Goal: Task Accomplishment & Management: Use online tool/utility

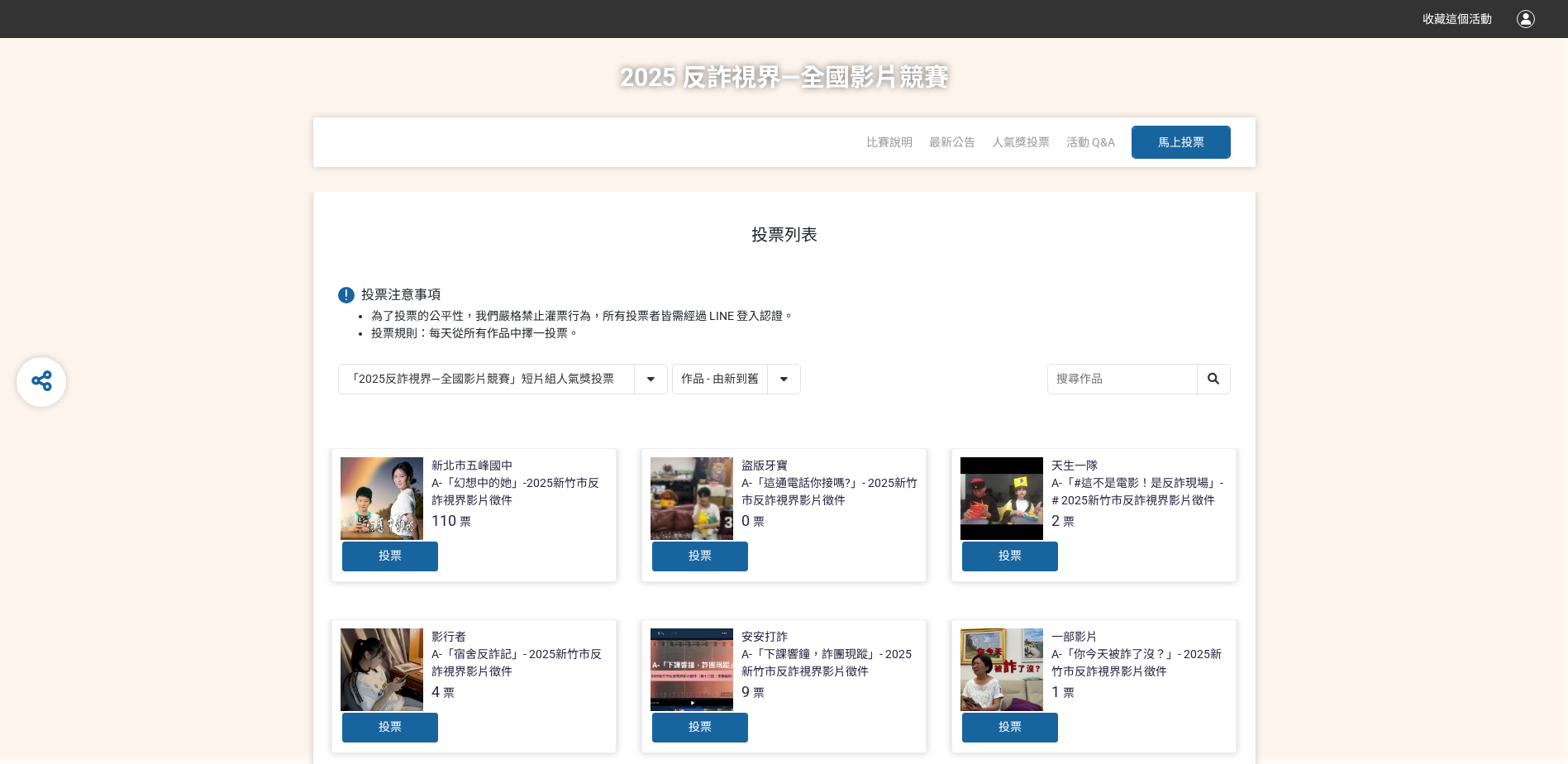
select select "13146"
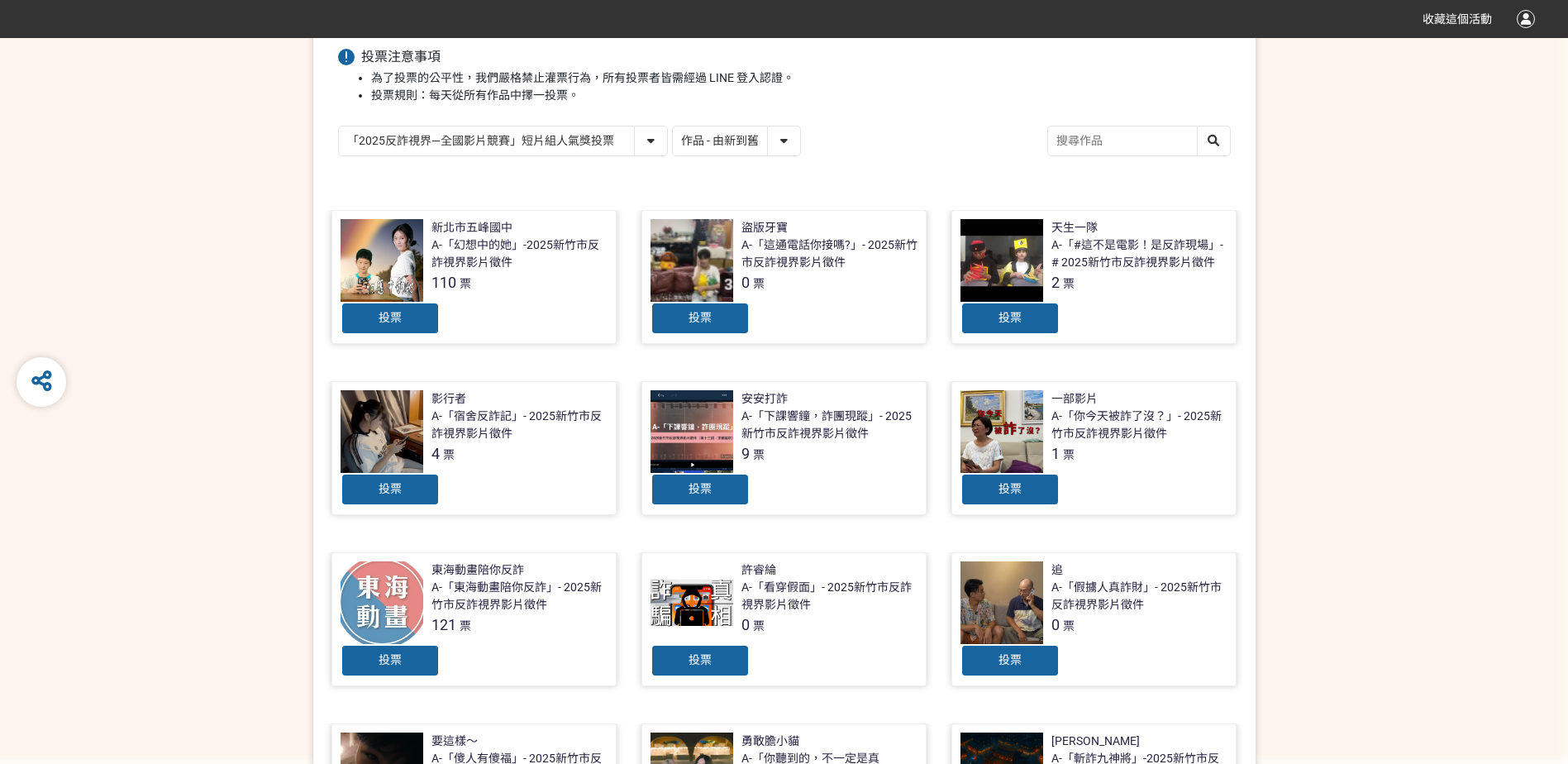
scroll to position [165, 0]
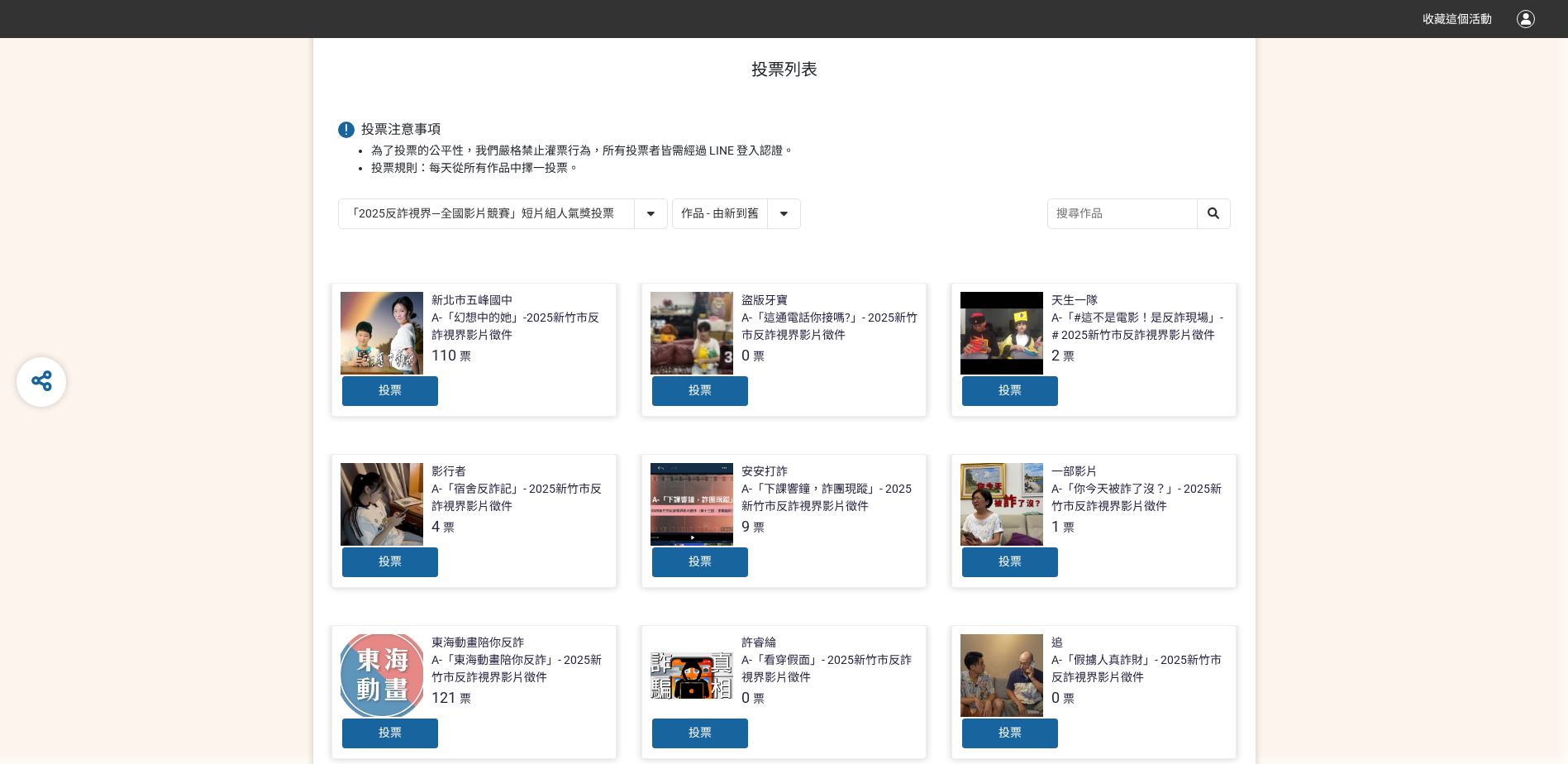
click at [396, 393] on span "投票" at bounding box center [390, 390] width 23 height 13
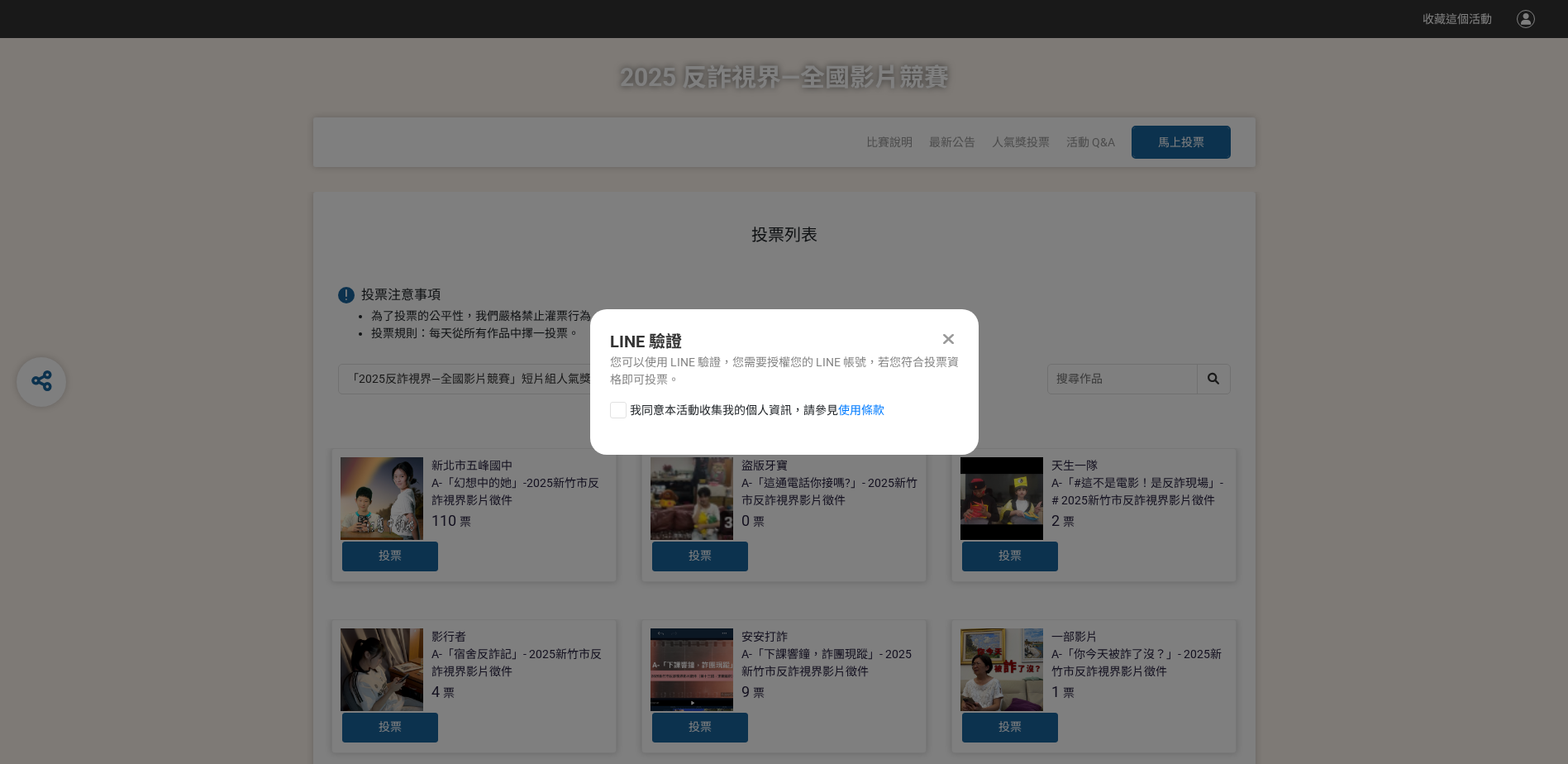
click at [617, 413] on div at bounding box center [618, 410] width 17 height 17
checkbox input "true"
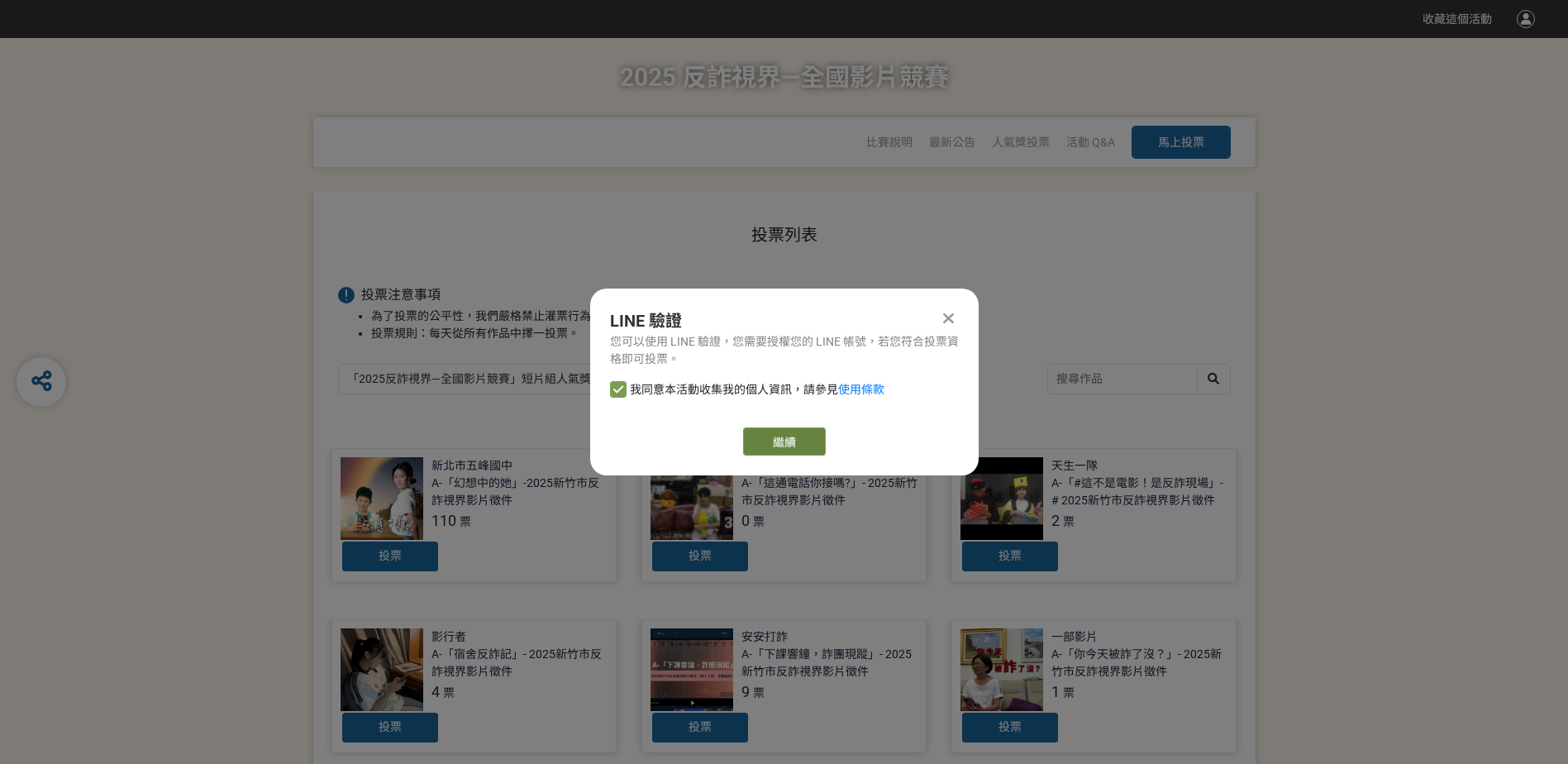
click at [804, 439] on link "繼續" at bounding box center [784, 442] width 83 height 29
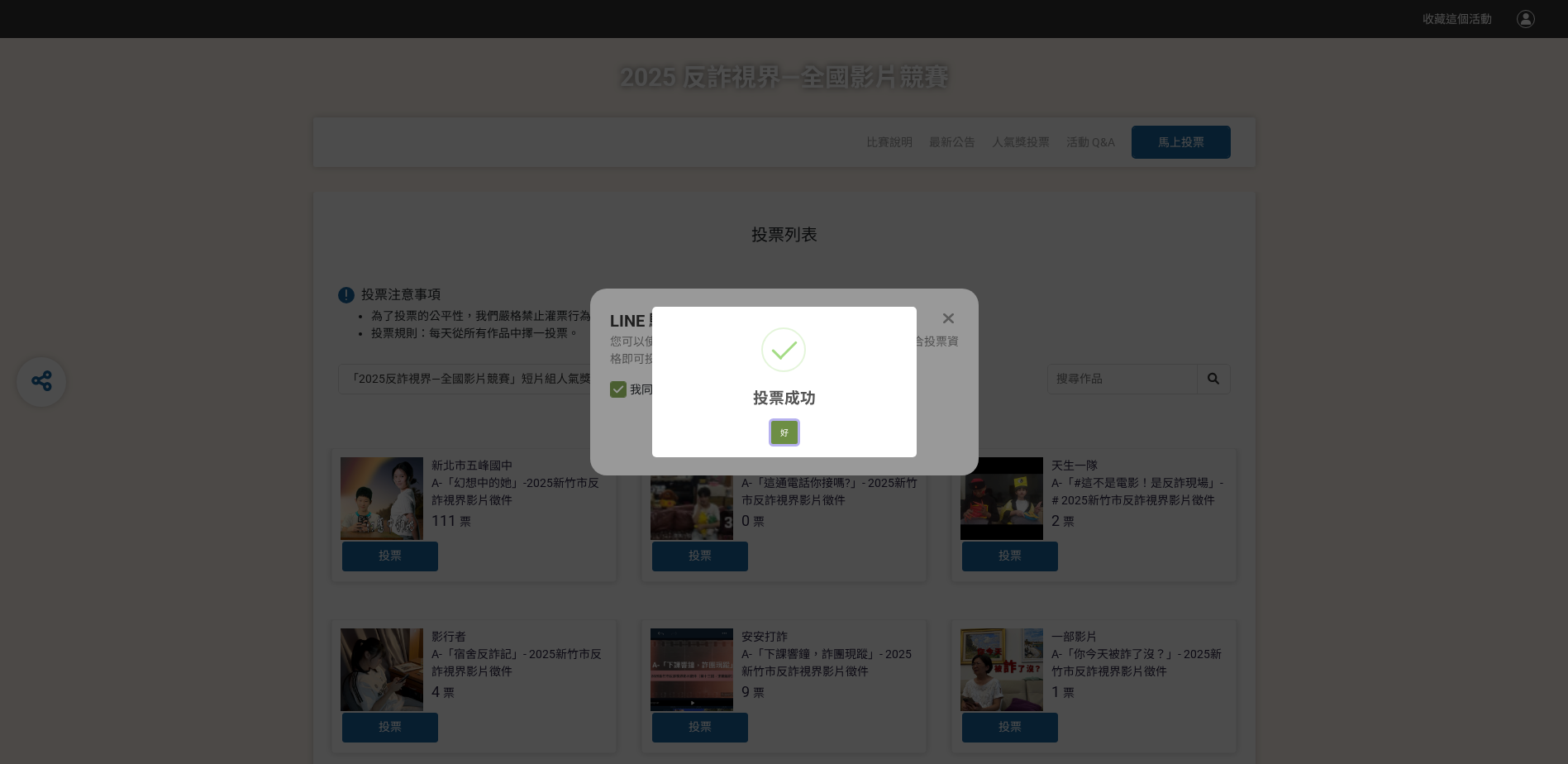
click at [786, 433] on button "好" at bounding box center [784, 433] width 27 height 23
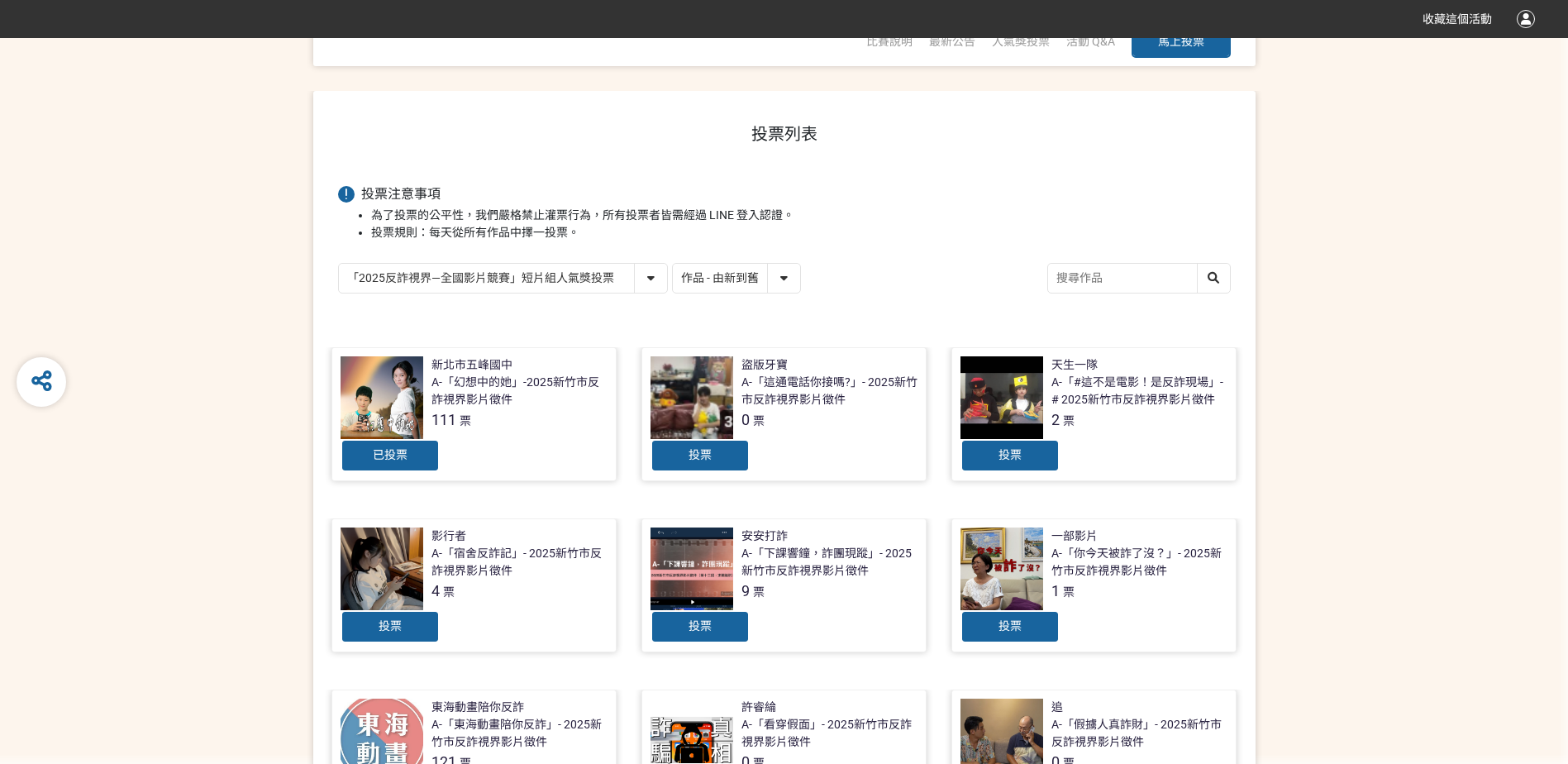
scroll to position [123, 0]
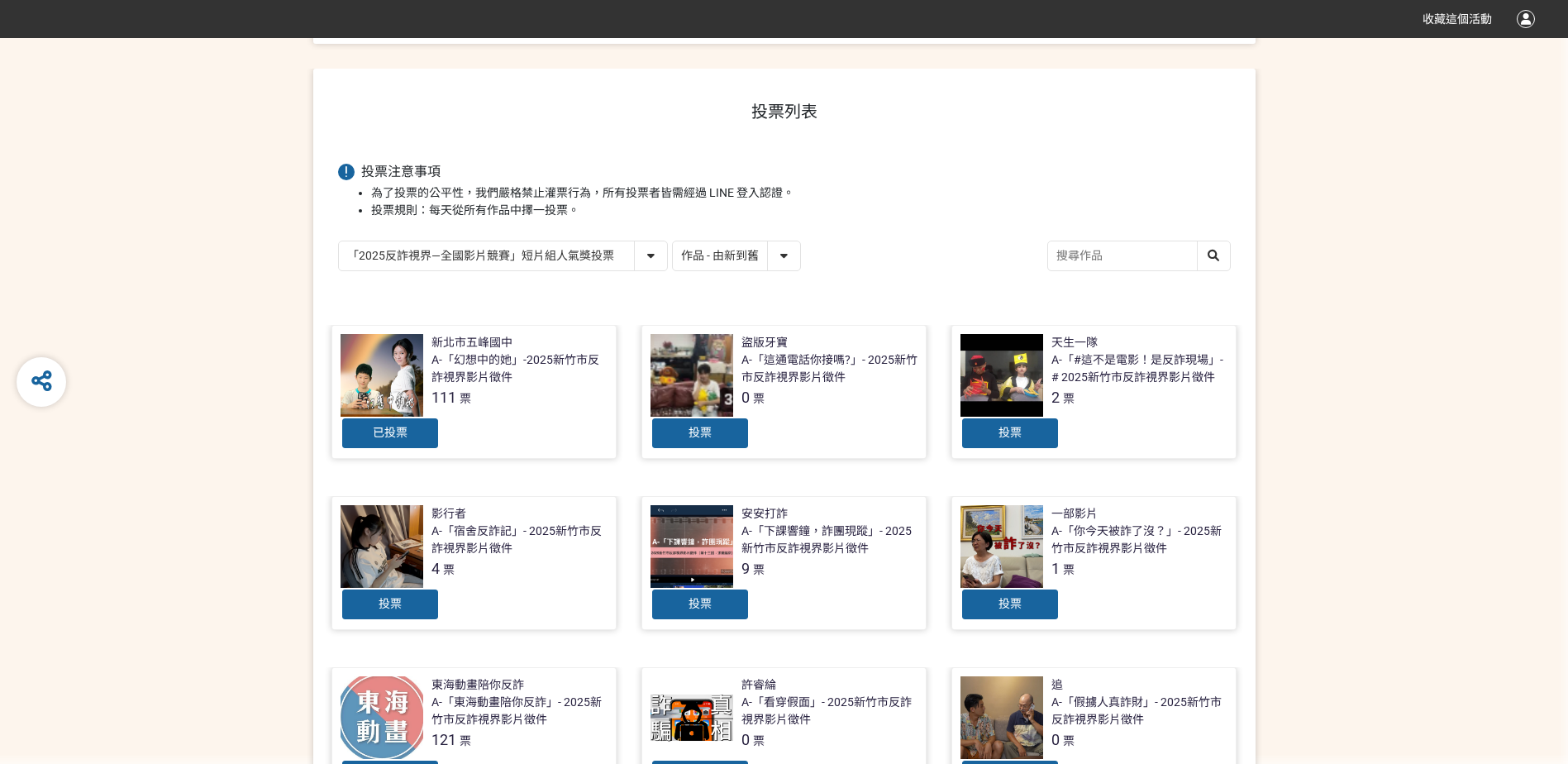
click at [397, 429] on span "已投票" at bounding box center [389, 433] width 34 height 13
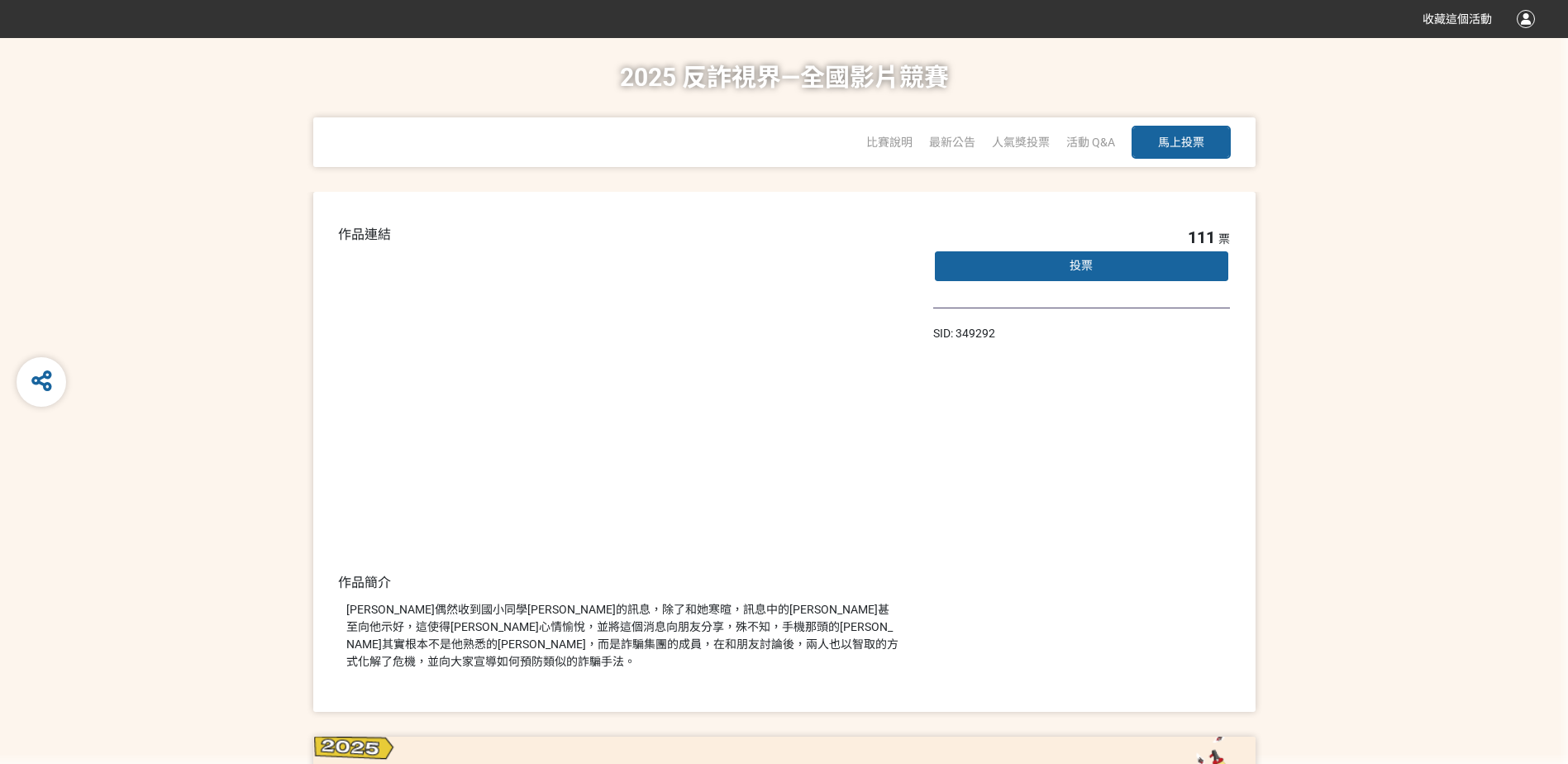
click at [1087, 262] on span "投票" at bounding box center [1081, 265] width 23 height 13
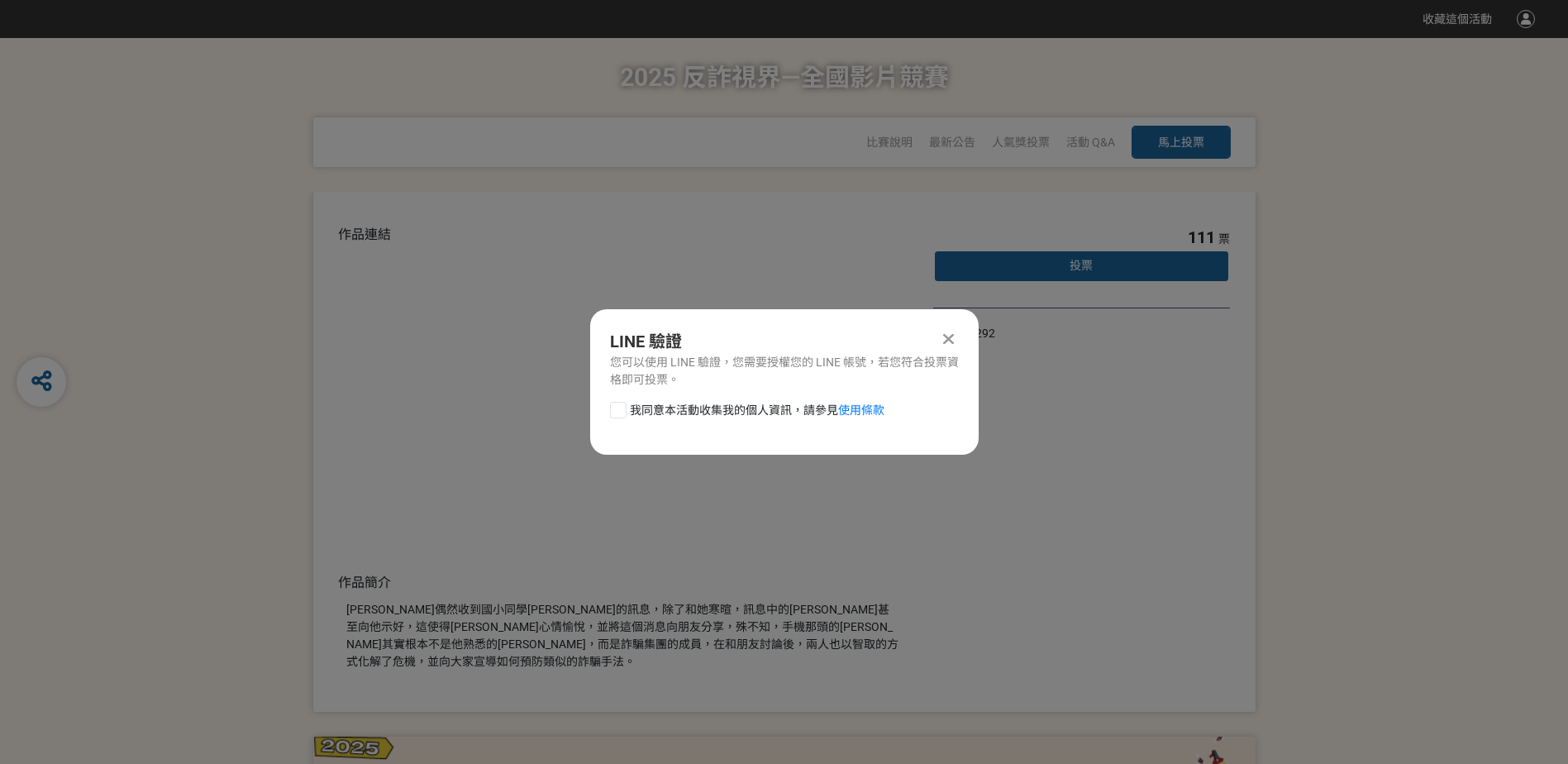
click at [612, 417] on div at bounding box center [618, 410] width 17 height 17
checkbox input "true"
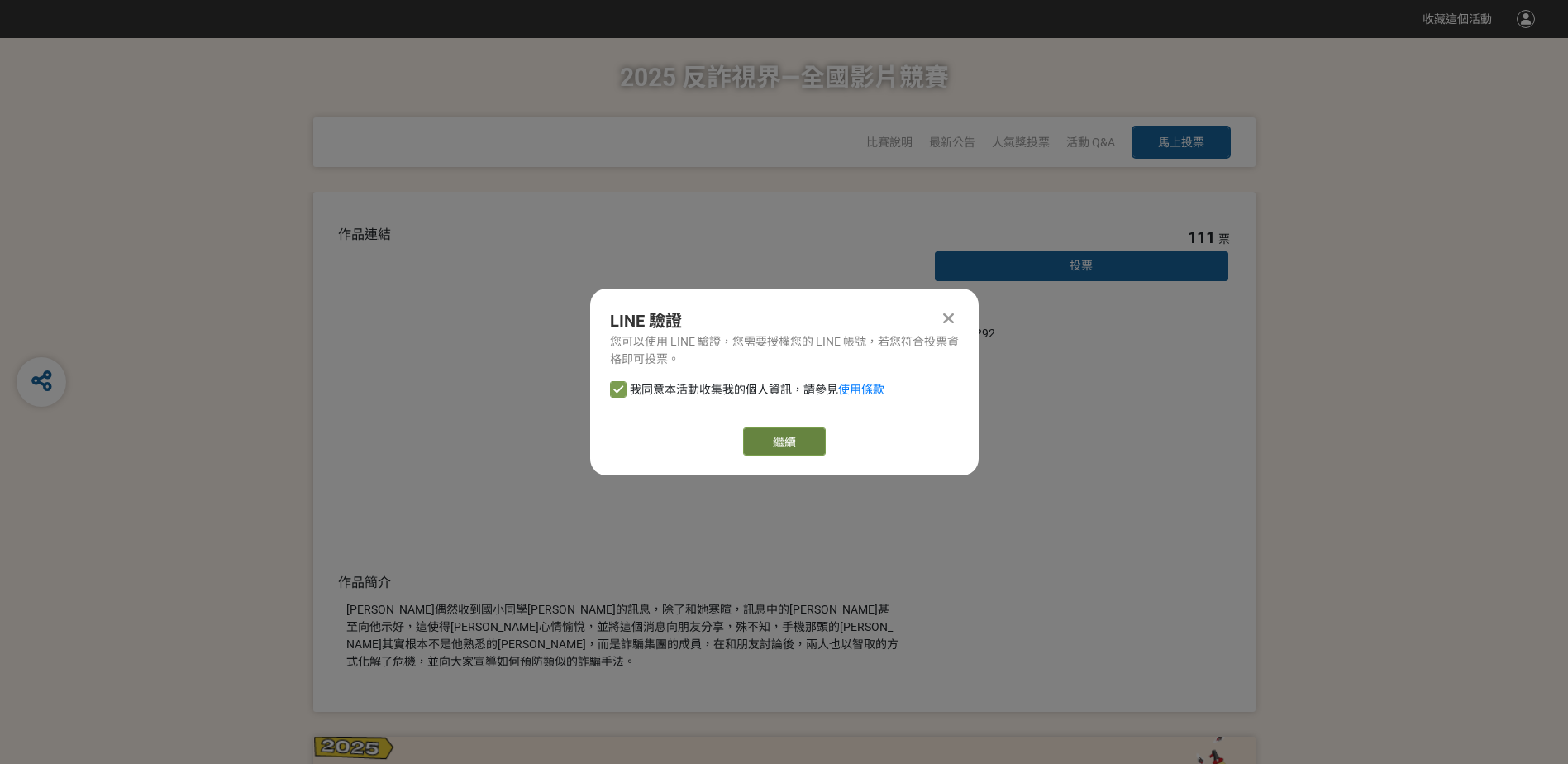
click at [790, 437] on button "繼續" at bounding box center [784, 442] width 83 height 29
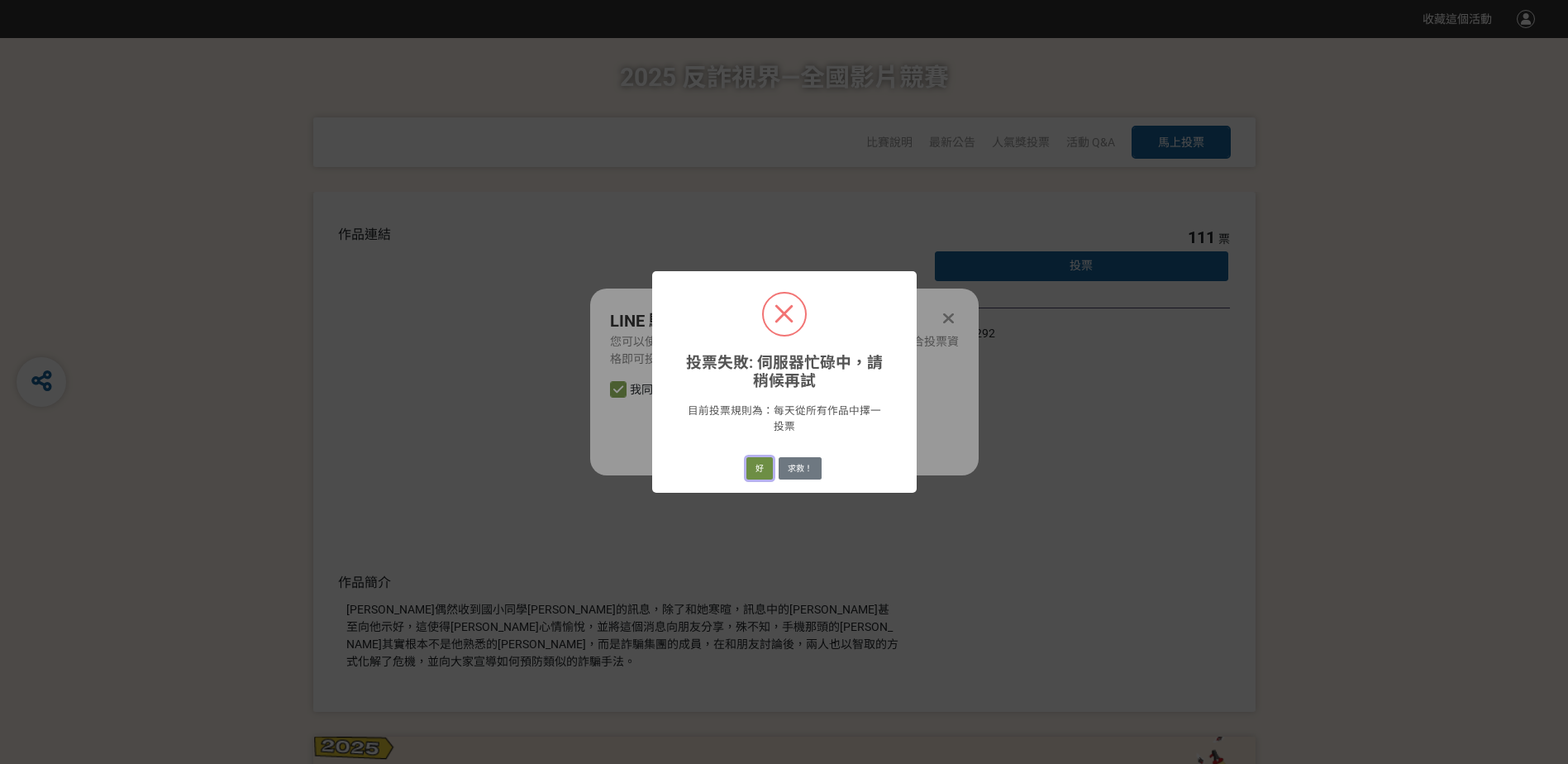
click at [759, 469] on button "好" at bounding box center [760, 469] width 27 height 23
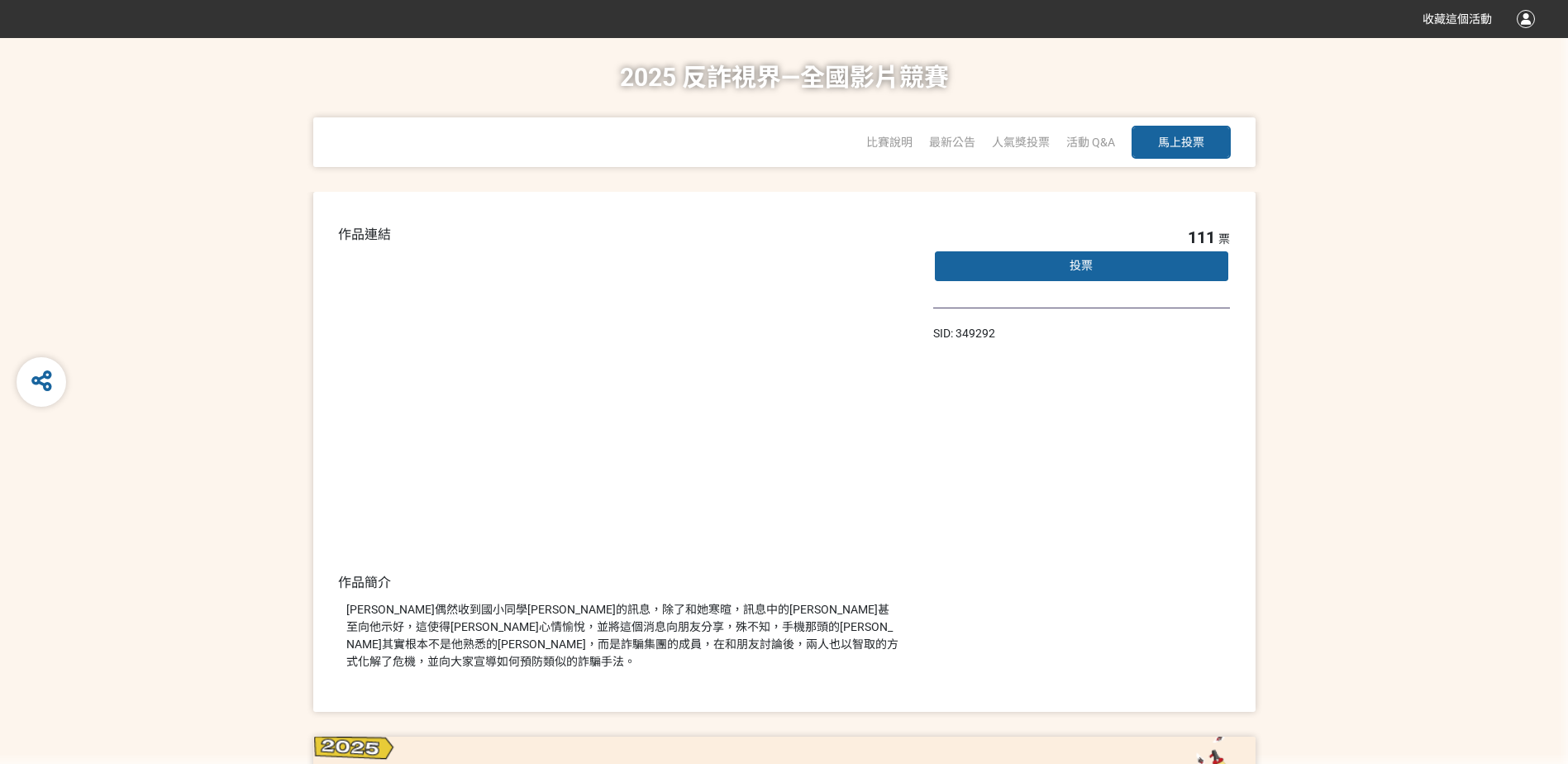
click at [1067, 259] on div "投票" at bounding box center [1082, 266] width 298 height 33
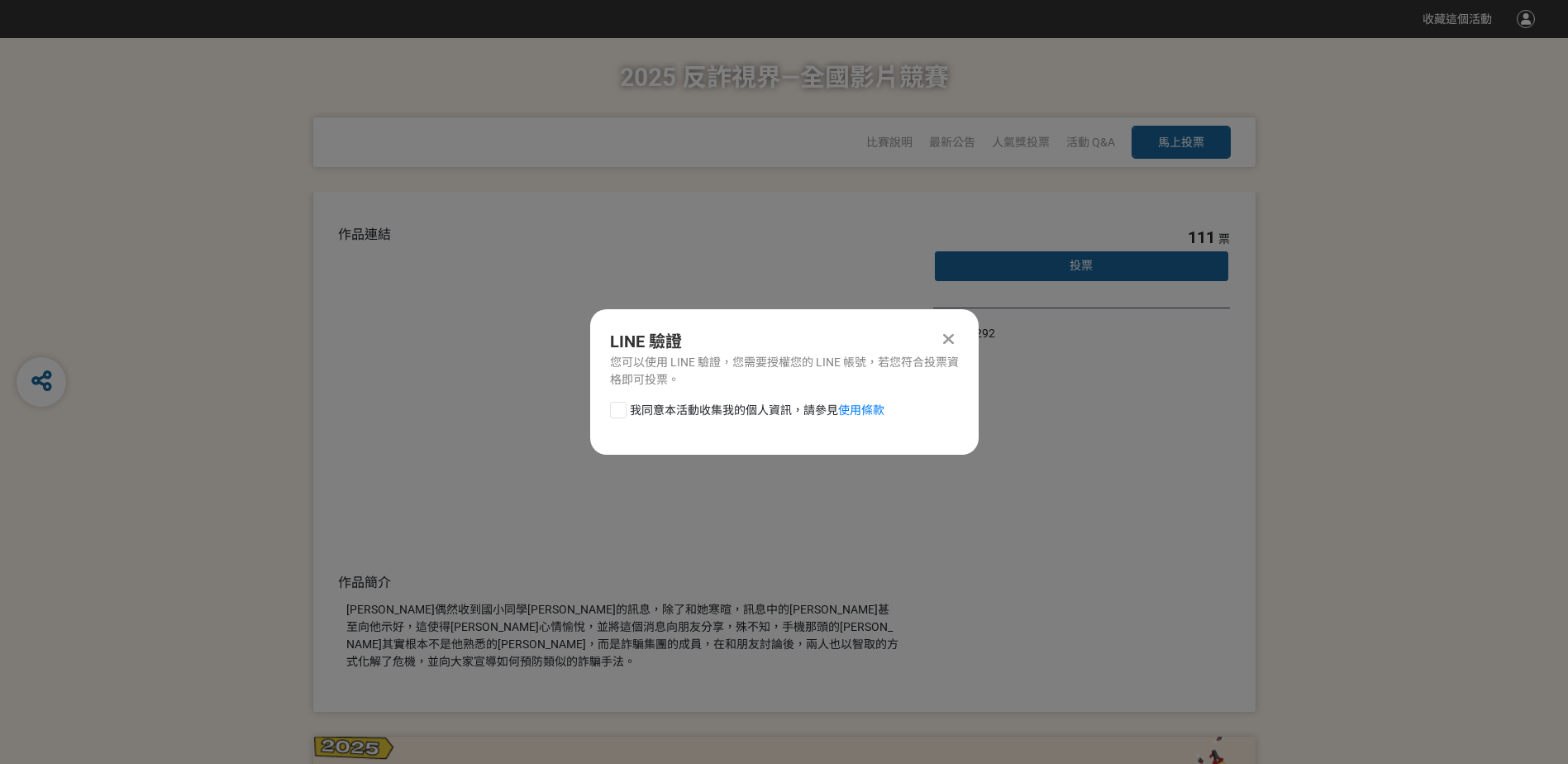
click at [626, 406] on label "我同意本活動收集我的個人資訊，請參見 使用條款" at bounding box center [746, 410] width 274 height 18
click at [621, 406] on input "我同意本活動收集我的個人資訊，請參見 使用條款" at bounding box center [615, 409] width 11 height 11
checkbox input "false"
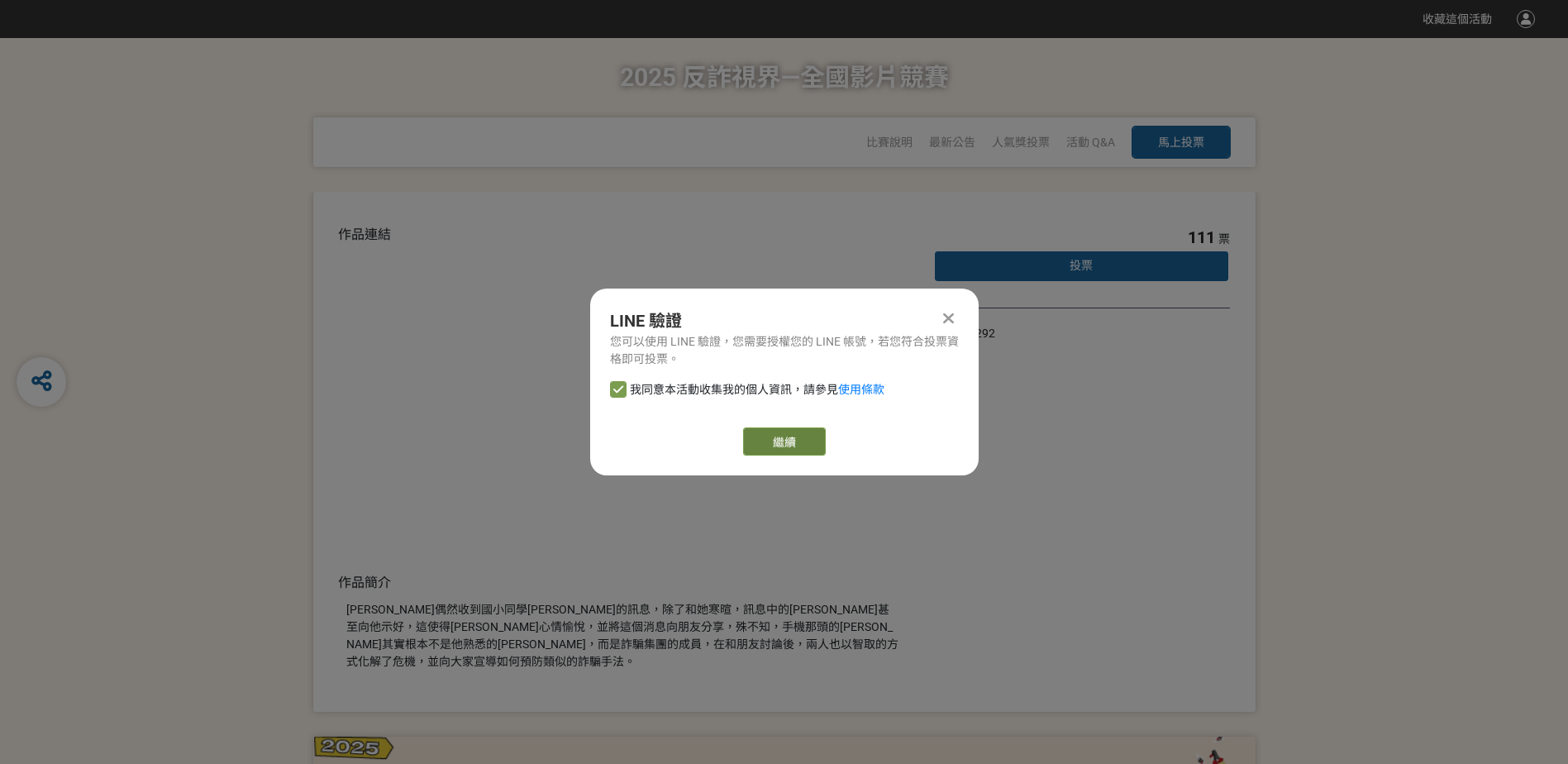
click at [776, 444] on button "繼續" at bounding box center [784, 442] width 83 height 29
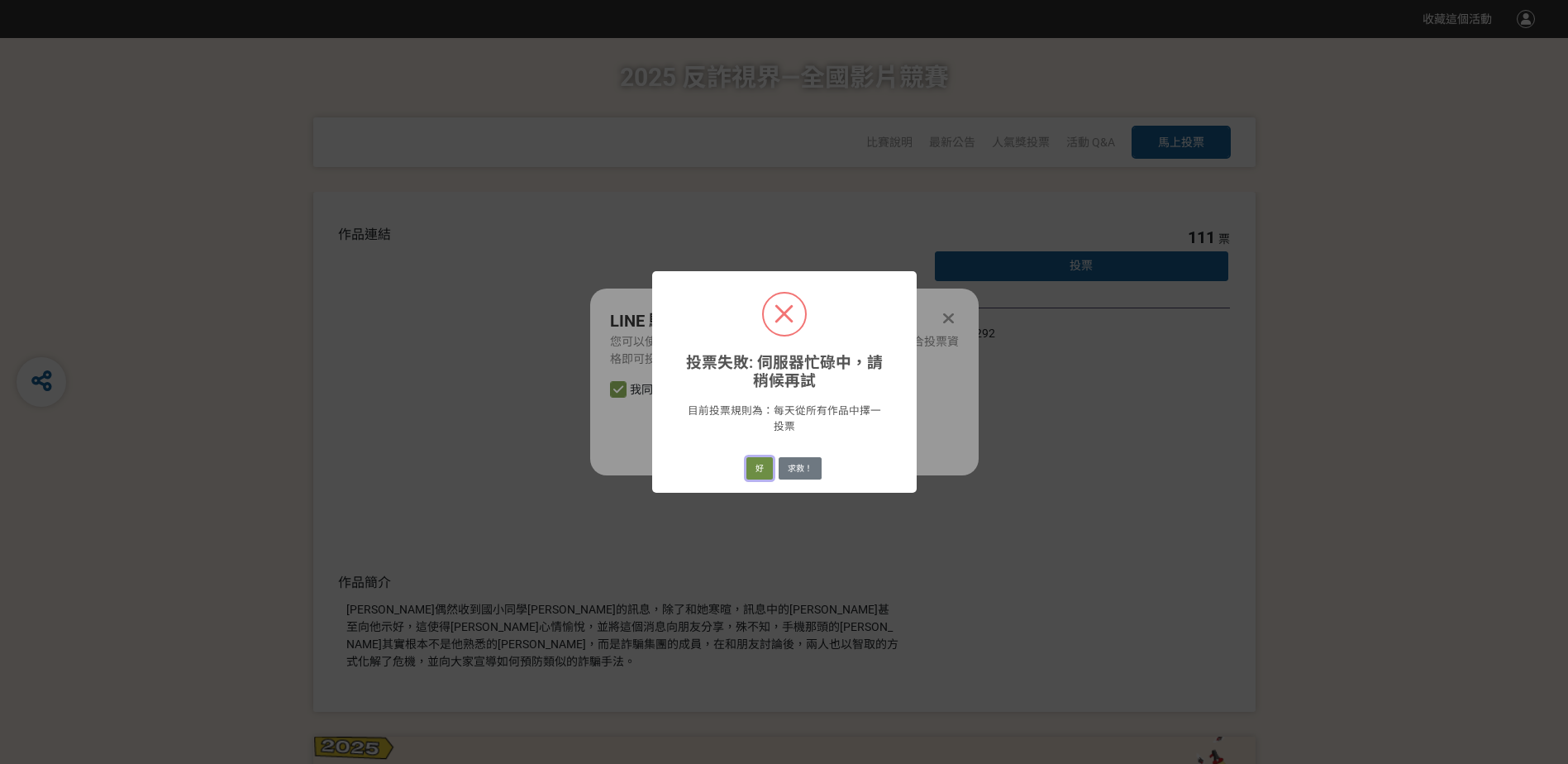
click at [761, 479] on button "好" at bounding box center [760, 469] width 27 height 23
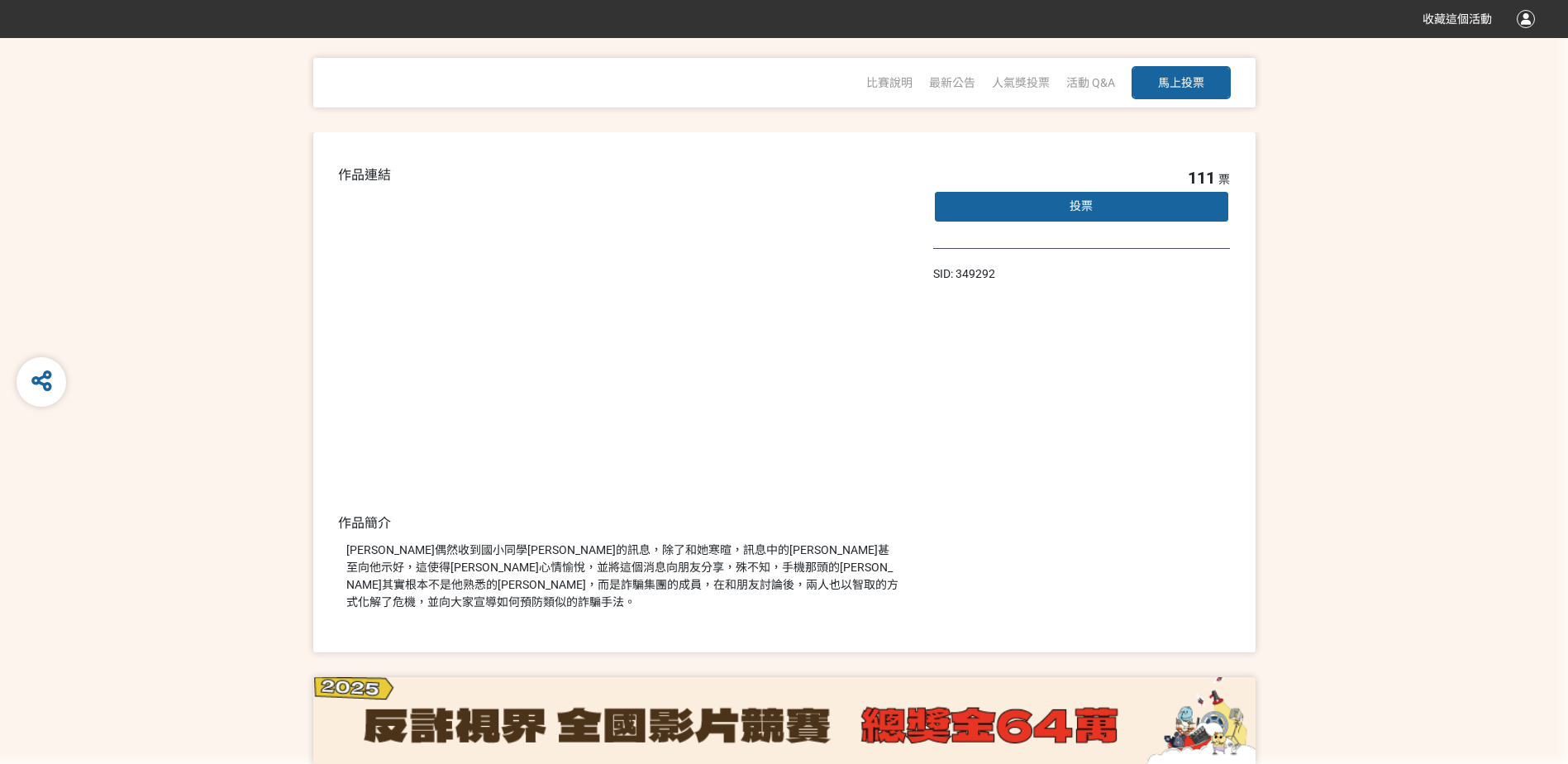
scroll to position [65, 0]
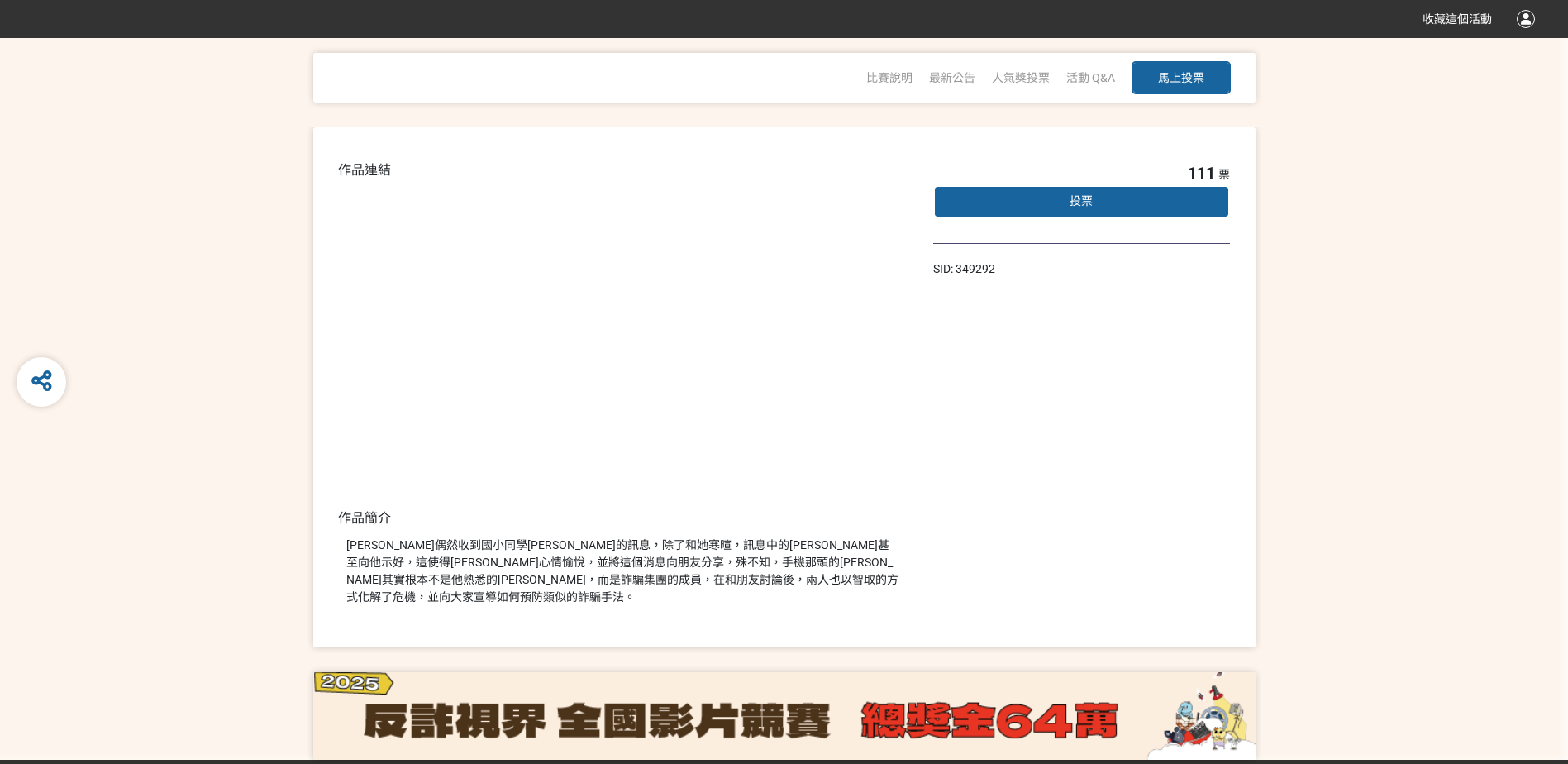
click at [1066, 205] on div "投票" at bounding box center [1082, 201] width 298 height 33
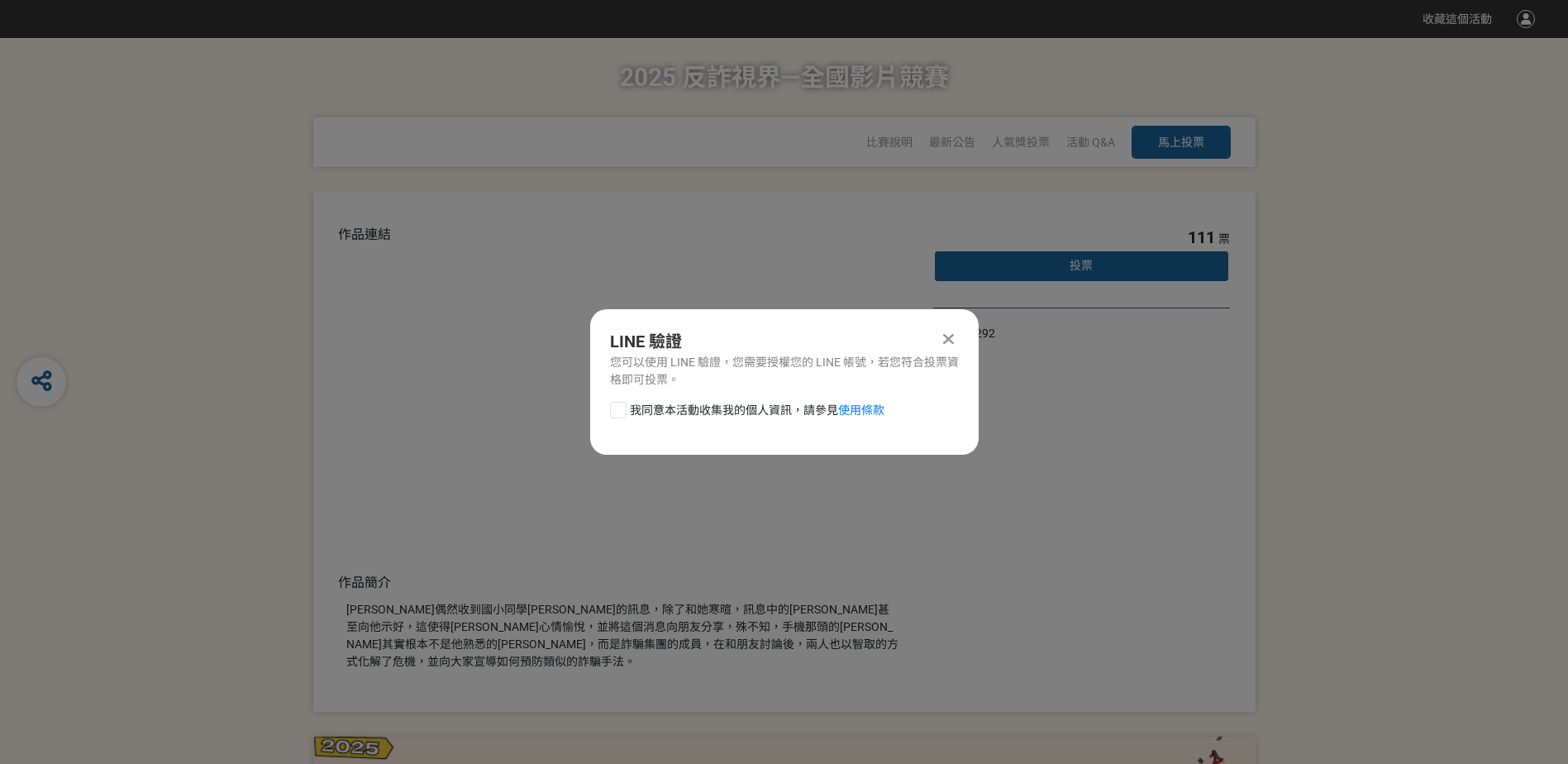
click at [620, 417] on div at bounding box center [618, 410] width 17 height 17
checkbox input "true"
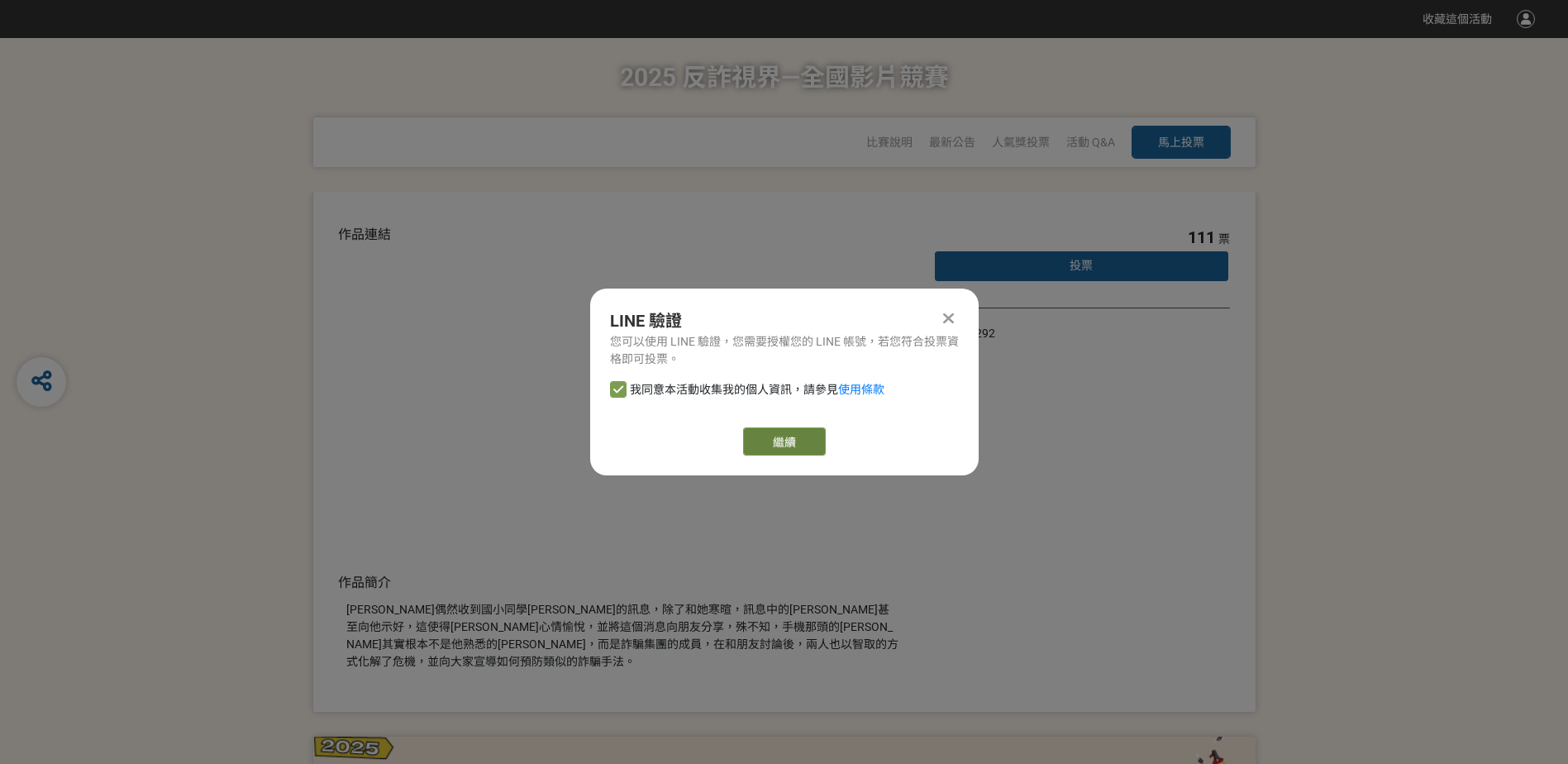
click at [766, 428] on button "繼續" at bounding box center [784, 442] width 83 height 29
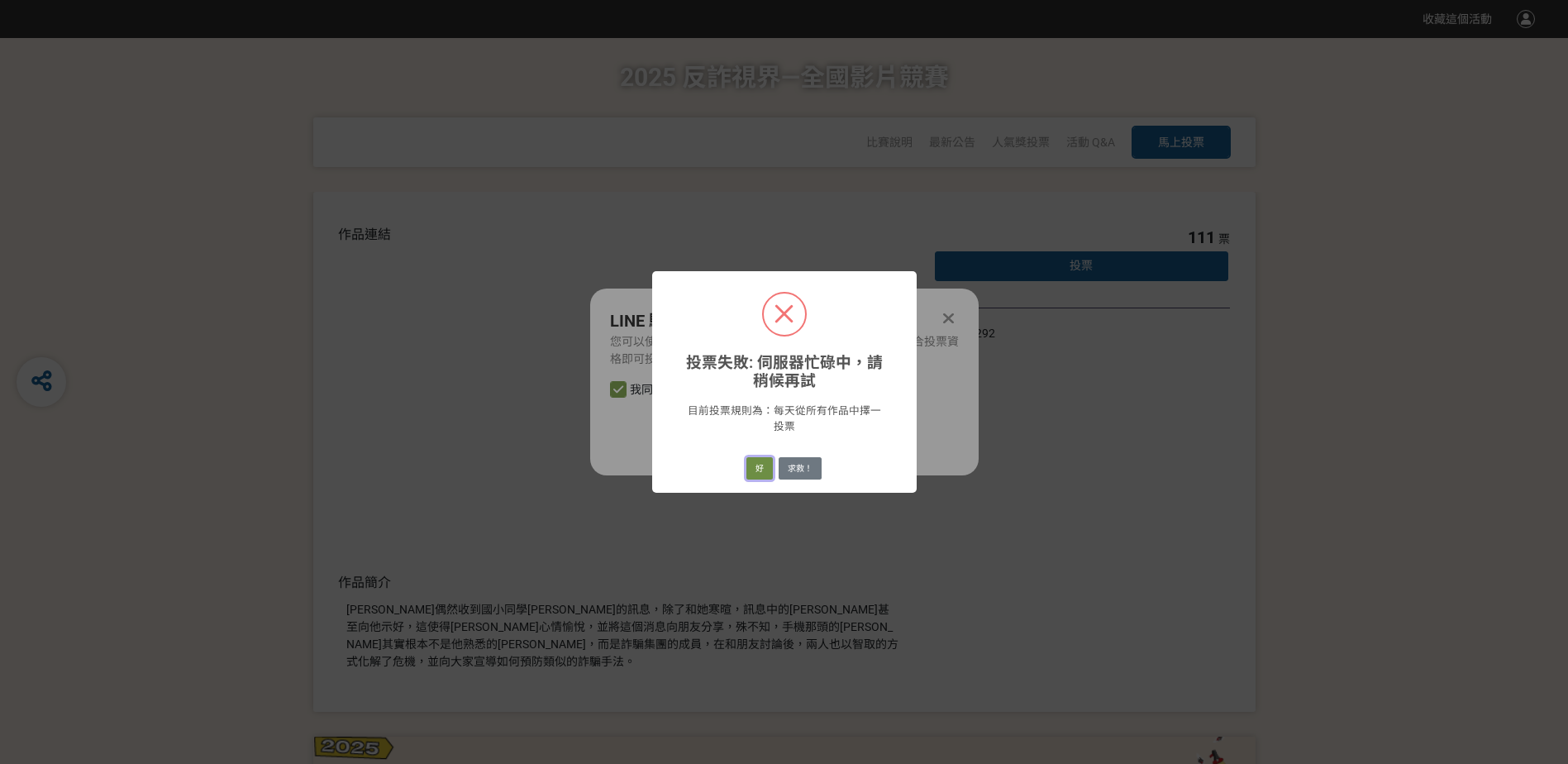
click at [758, 470] on button "好" at bounding box center [760, 469] width 27 height 23
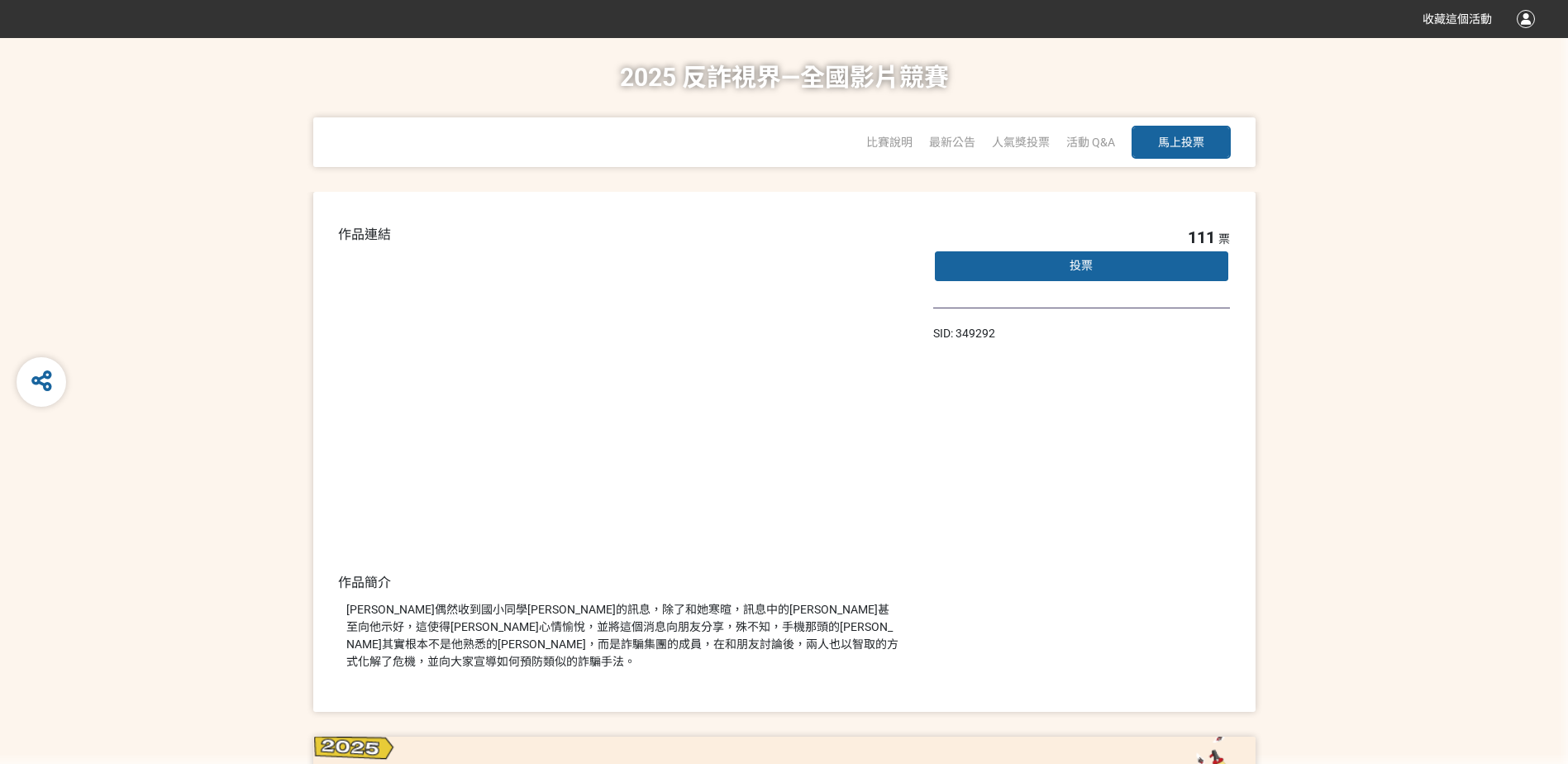
click at [1179, 141] on span "馬上投票" at bounding box center [1181, 143] width 46 height 13
select select "13146"
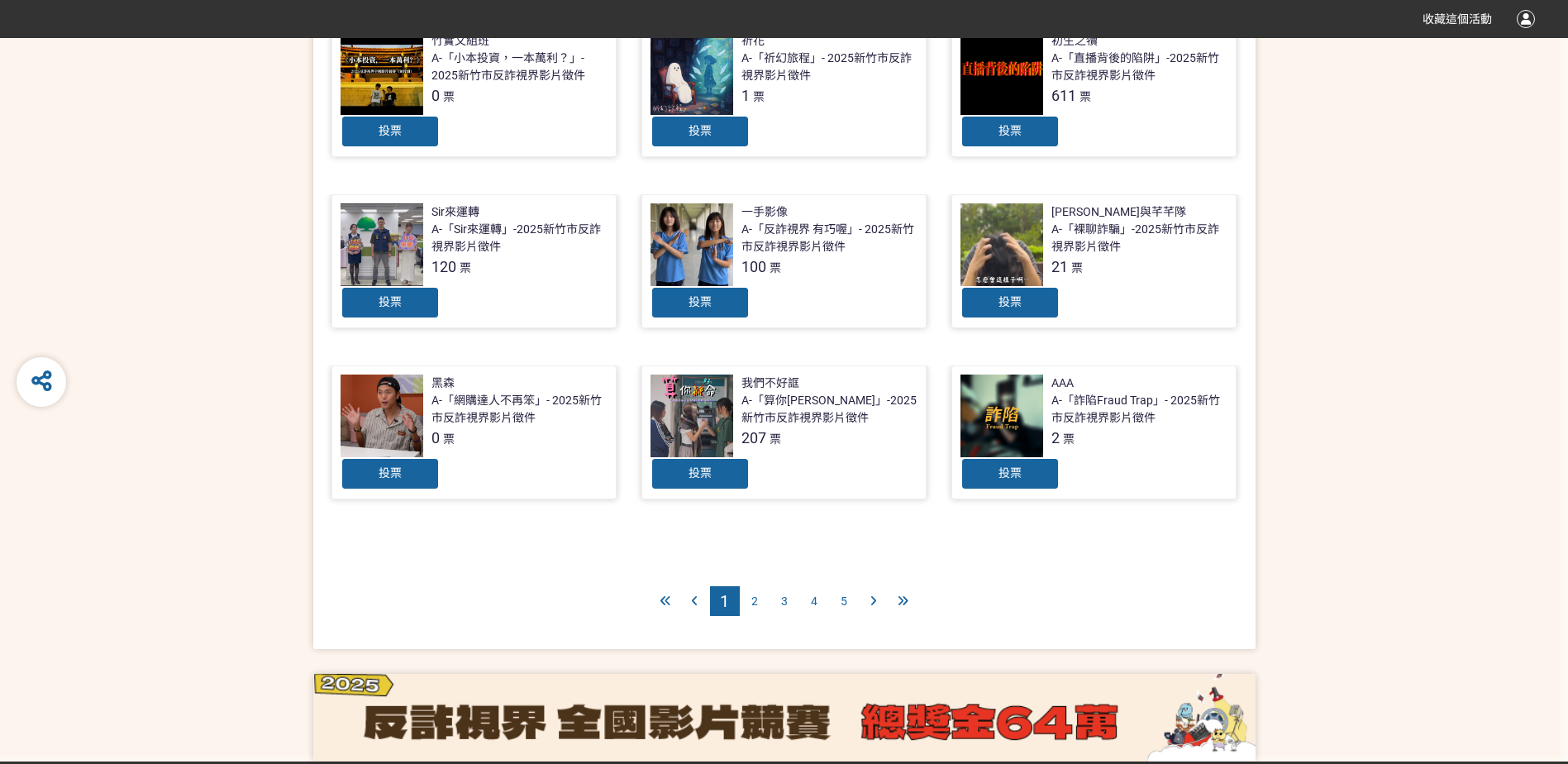
scroll to position [616, 0]
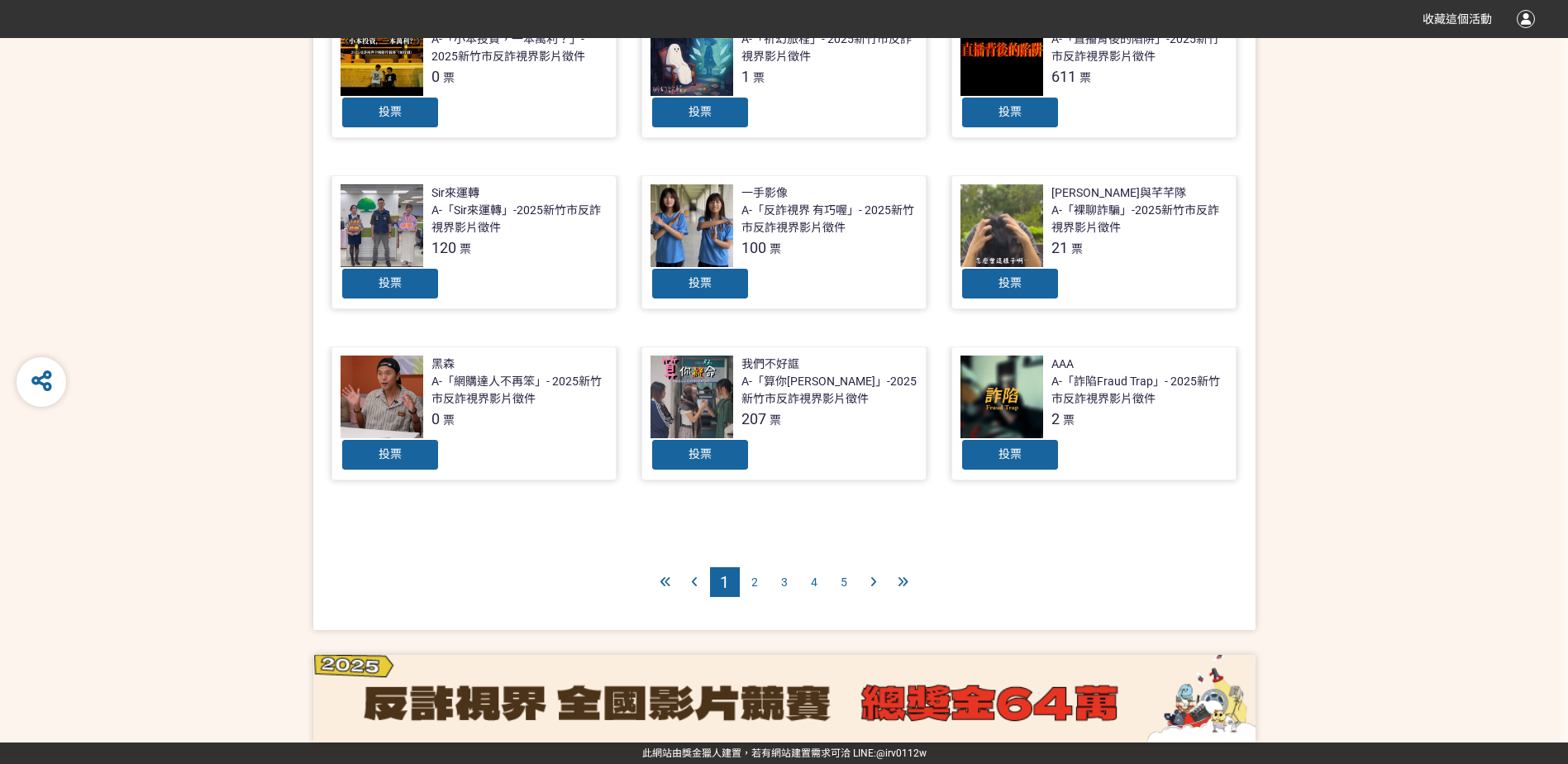
click at [765, 579] on div "2" at bounding box center [754, 581] width 29 height 29
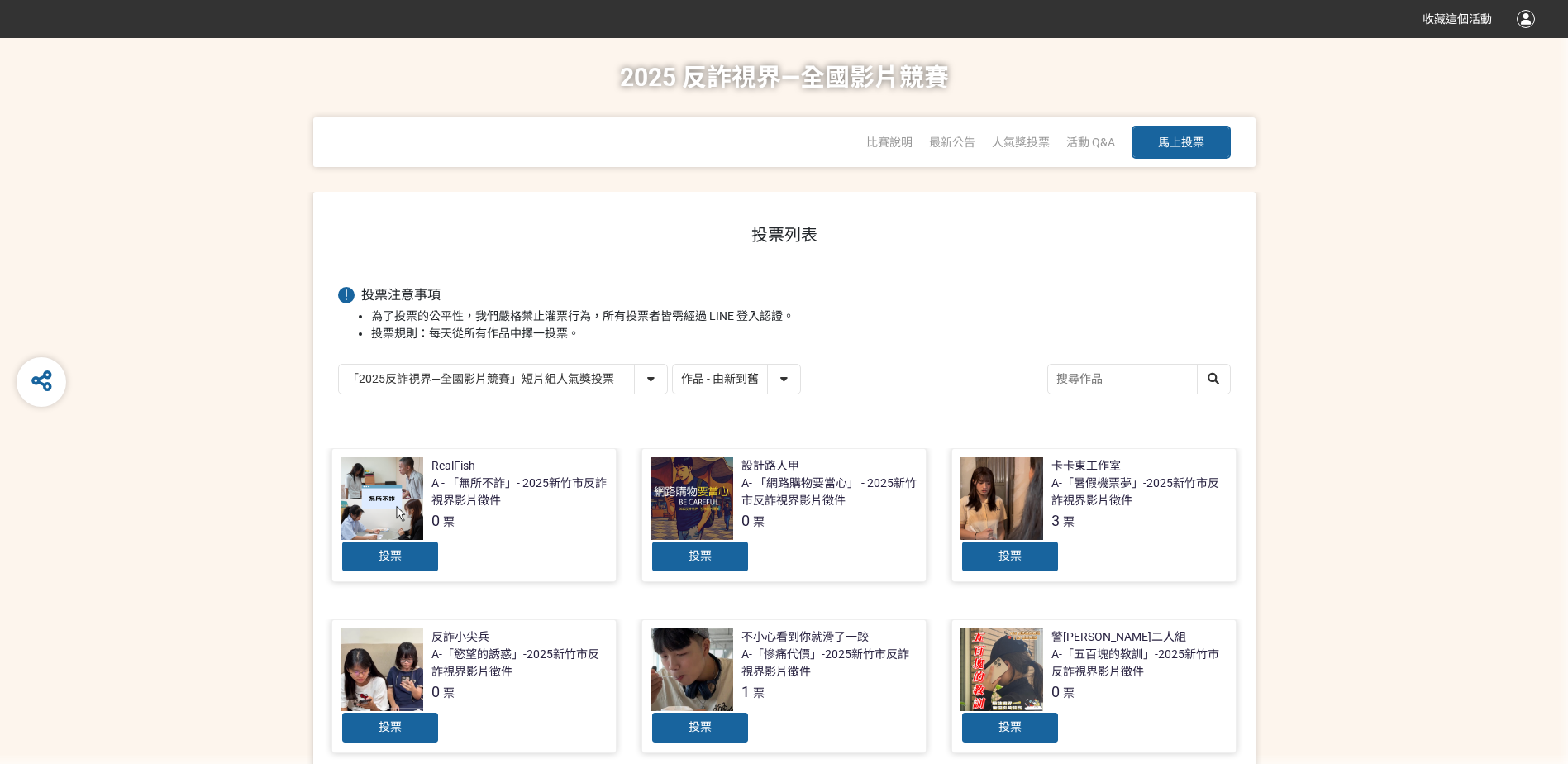
click at [771, 387] on select "作品 - 由新到舊 作品 - 由舊到新 票數 - 由多到少 票數 - 由少到多" at bounding box center [736, 379] width 127 height 29
select select "vote"
click at [672, 366] on select "作品 - 由新到舊 作品 - 由舊到新 票數 - 由多到少 票數 - 由少到多" at bounding box center [736, 379] width 127 height 29
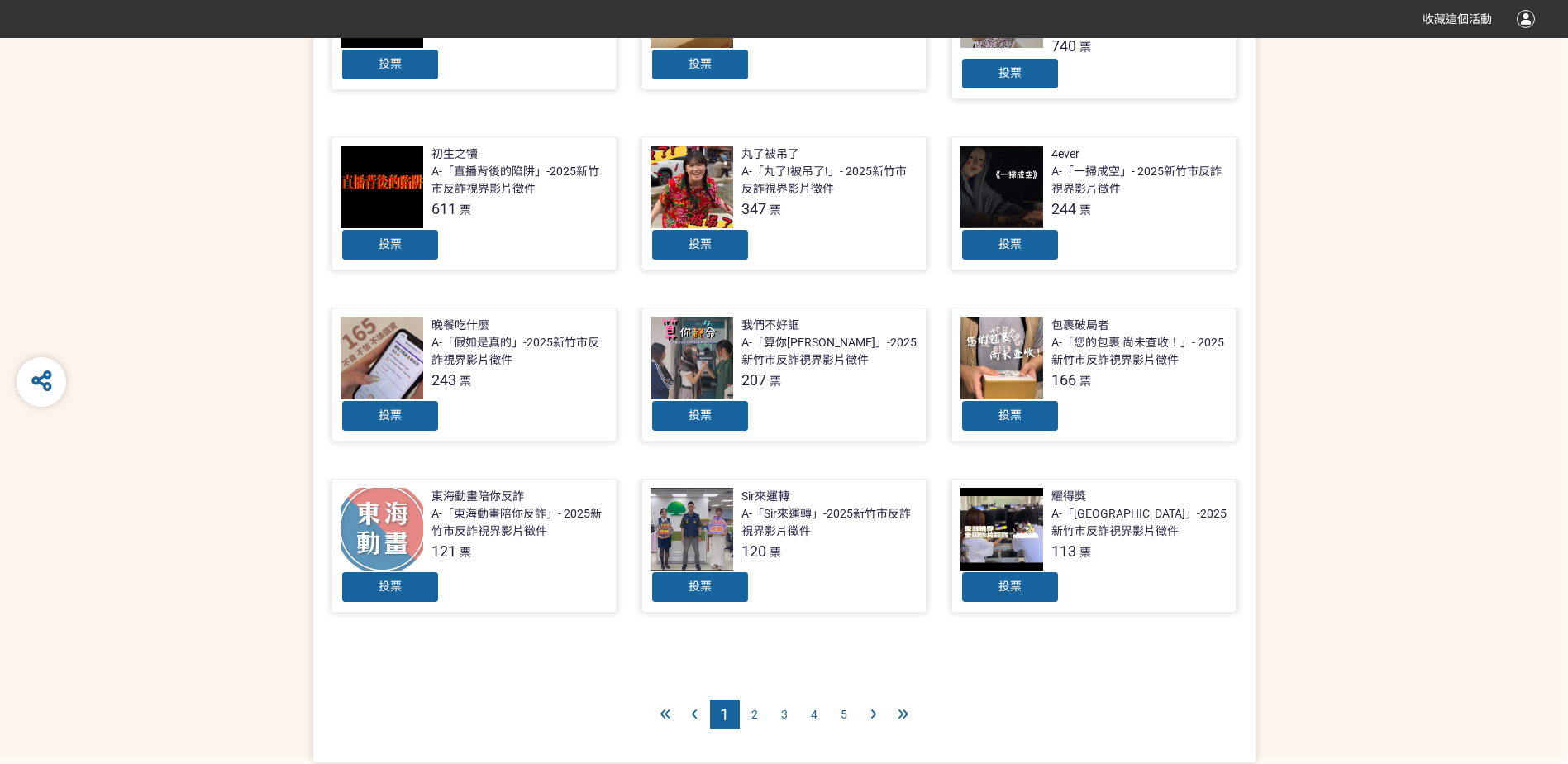
scroll to position [496, 0]
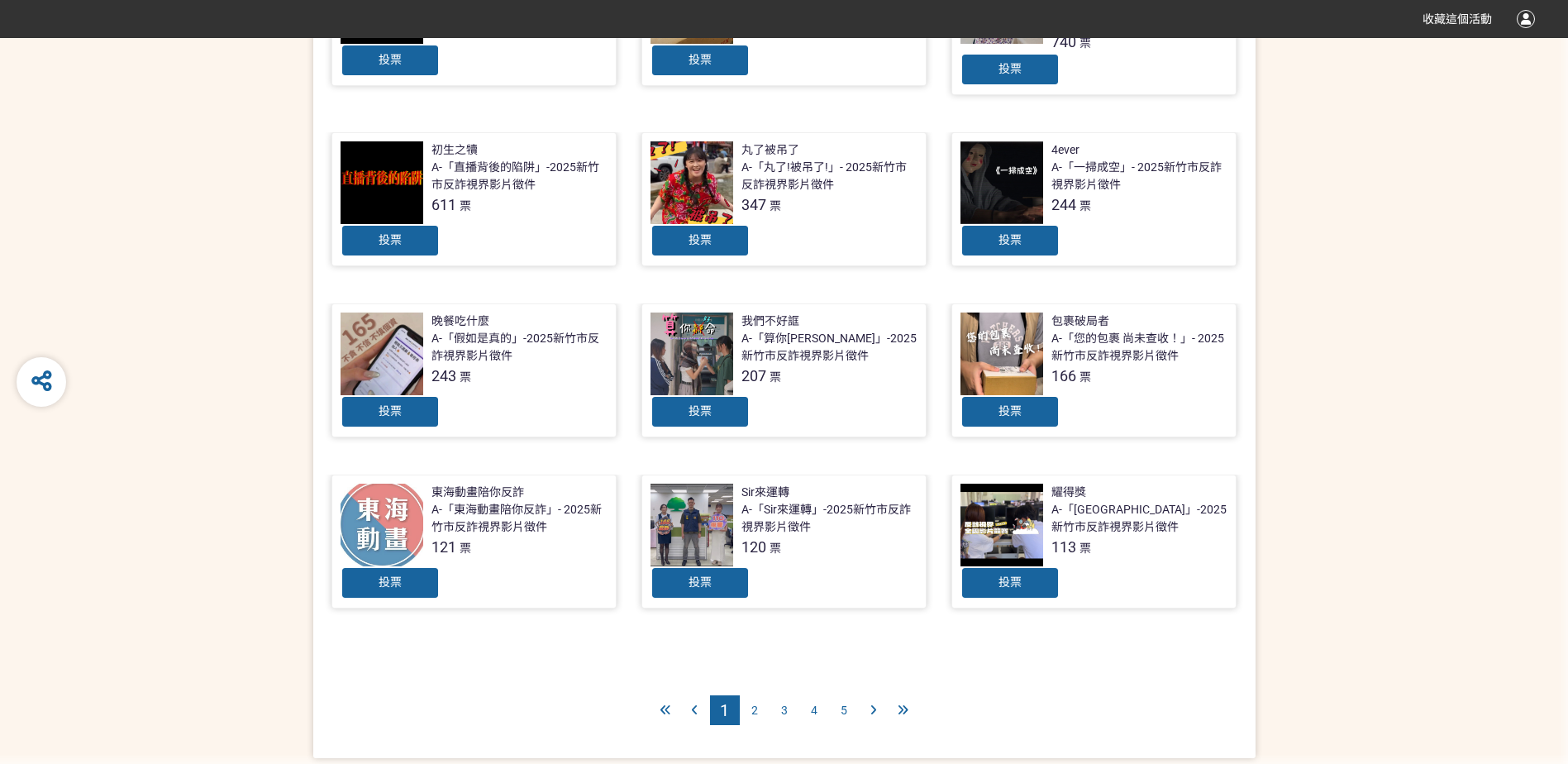
click at [752, 704] on span "2" at bounding box center [755, 710] width 7 height 13
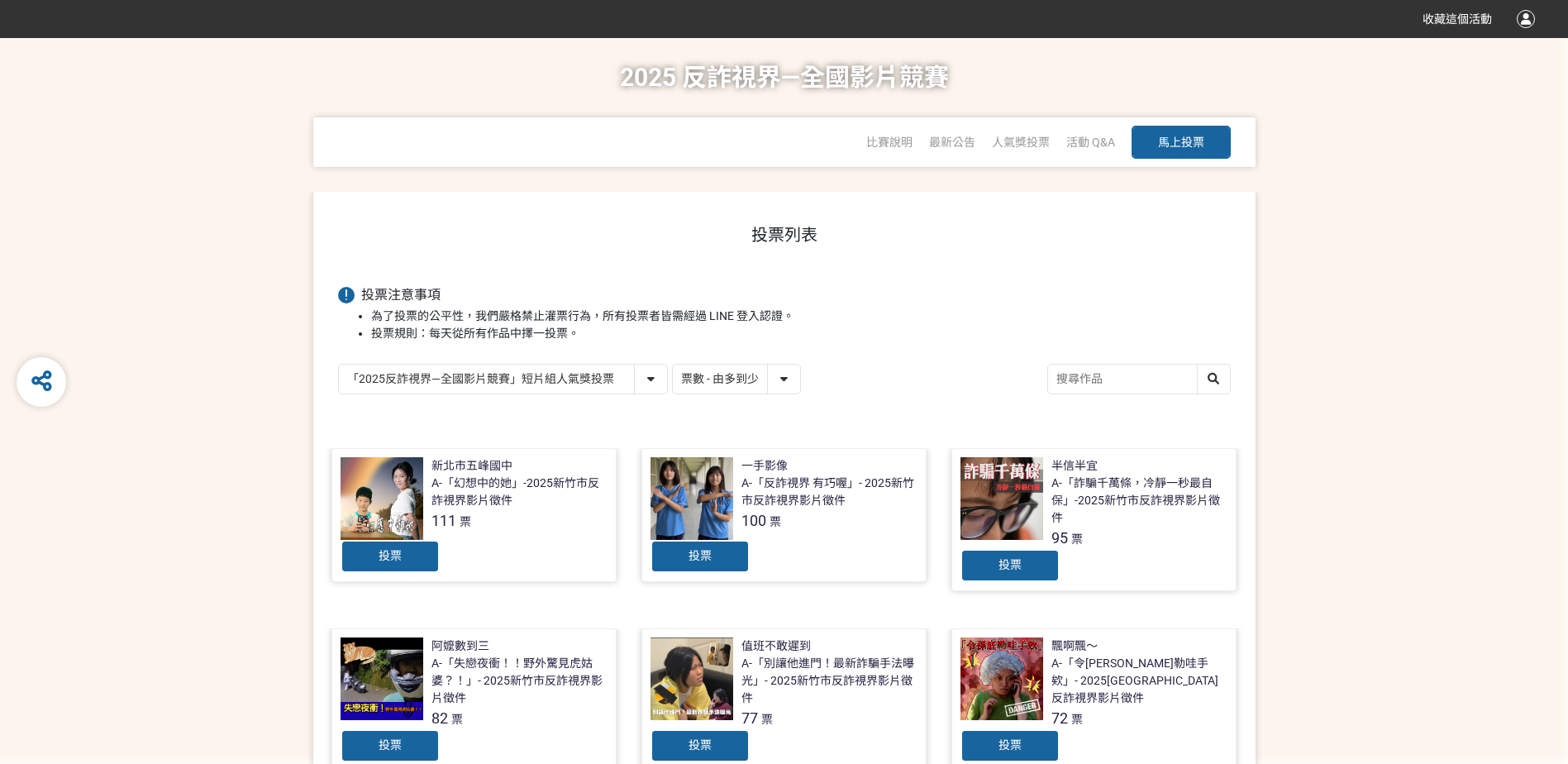
click at [388, 559] on span "投票" at bounding box center [390, 555] width 23 height 13
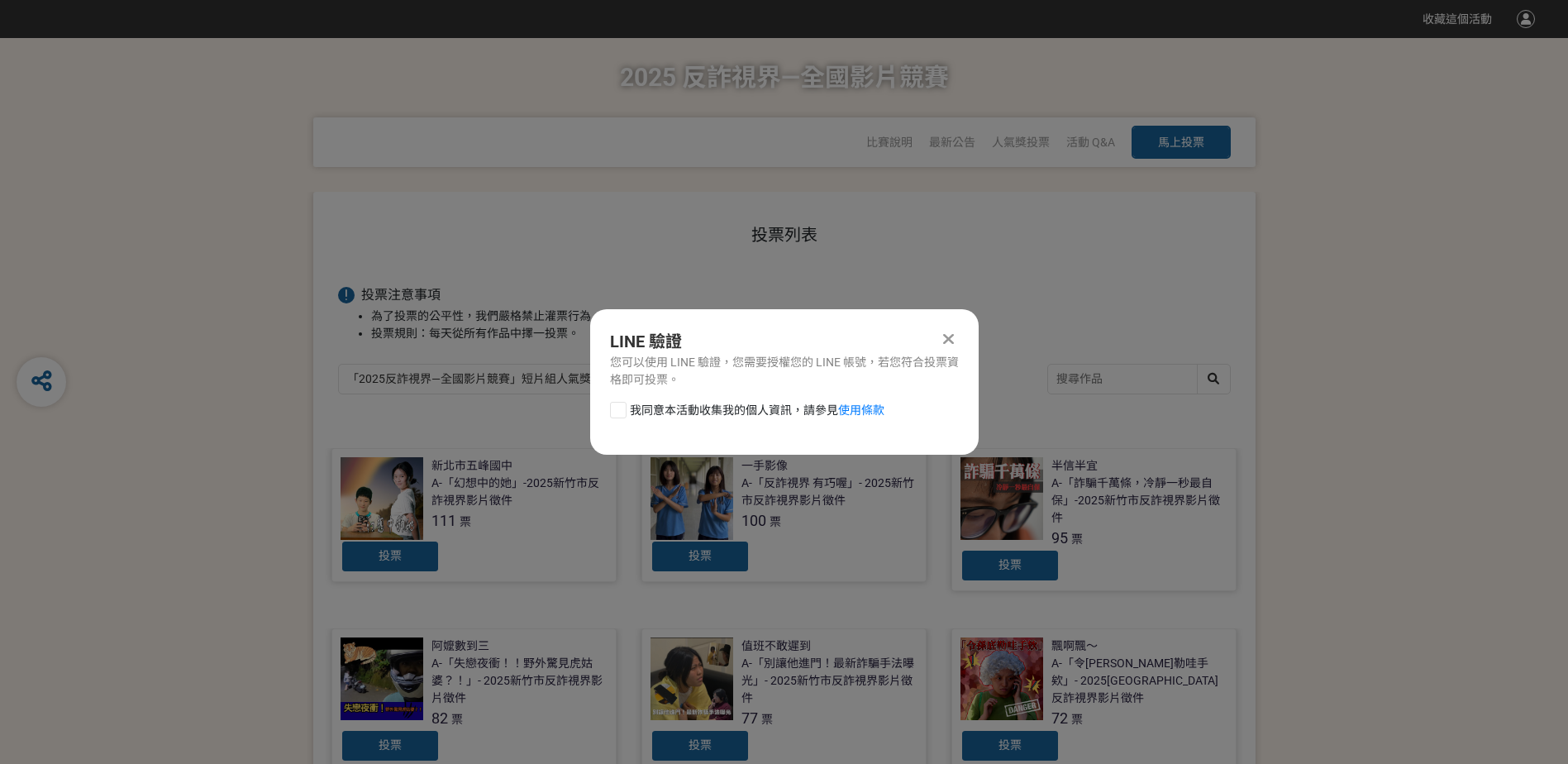
click at [624, 413] on div at bounding box center [618, 410] width 17 height 17
checkbox input "true"
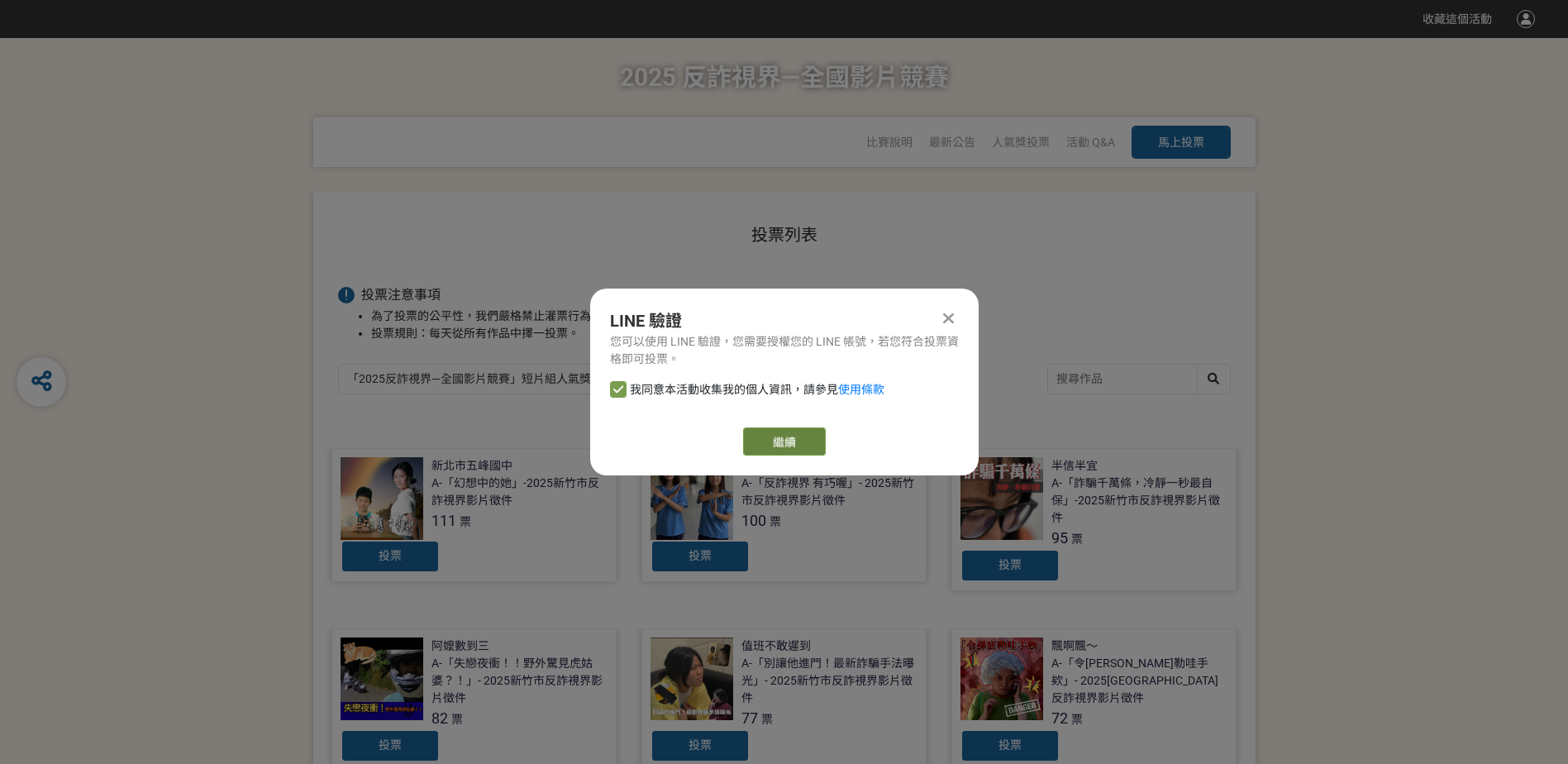
click at [774, 450] on button "繼續" at bounding box center [784, 442] width 83 height 29
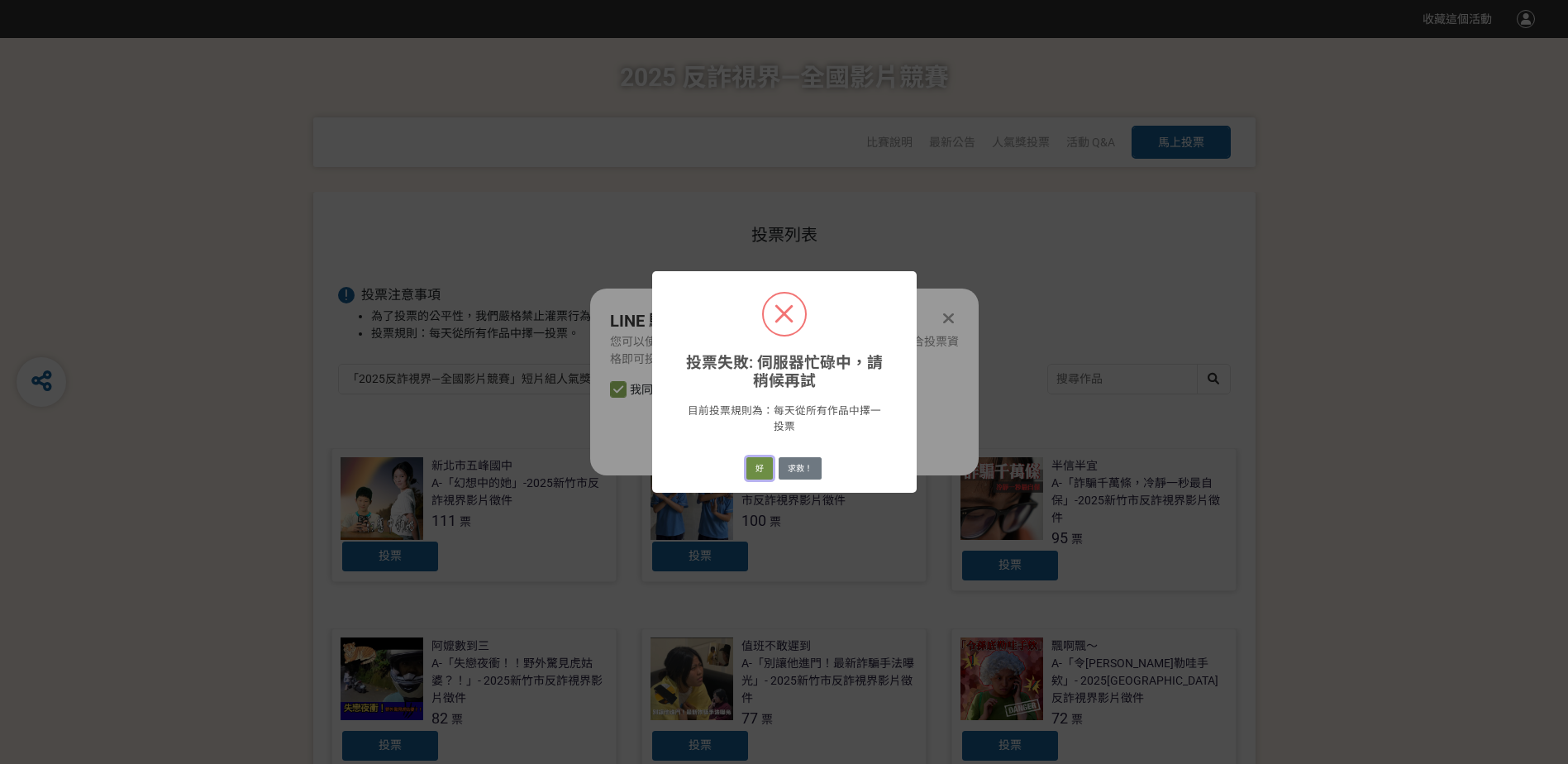
click at [757, 476] on button "好" at bounding box center [760, 469] width 27 height 23
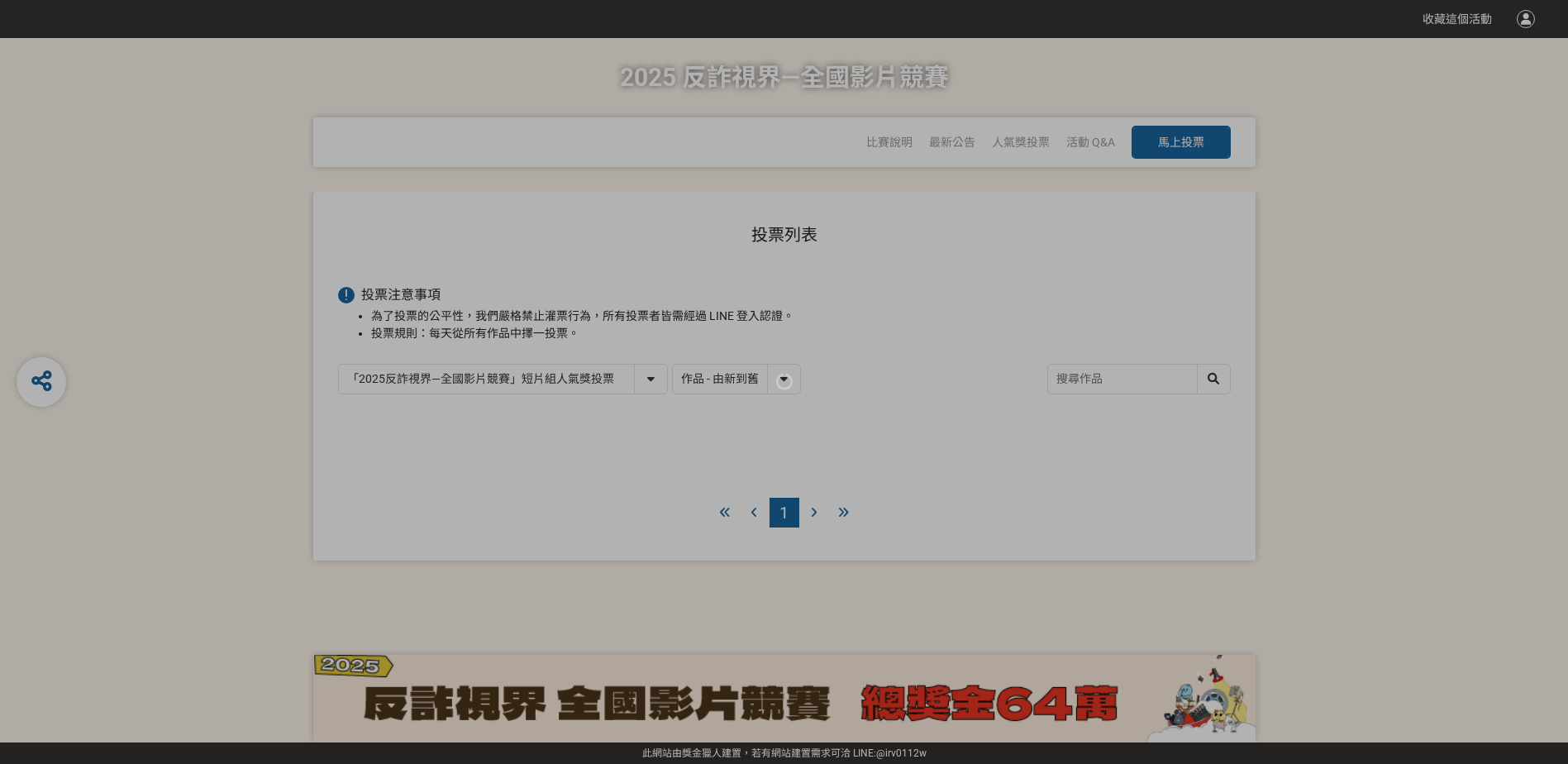
select select "13146"
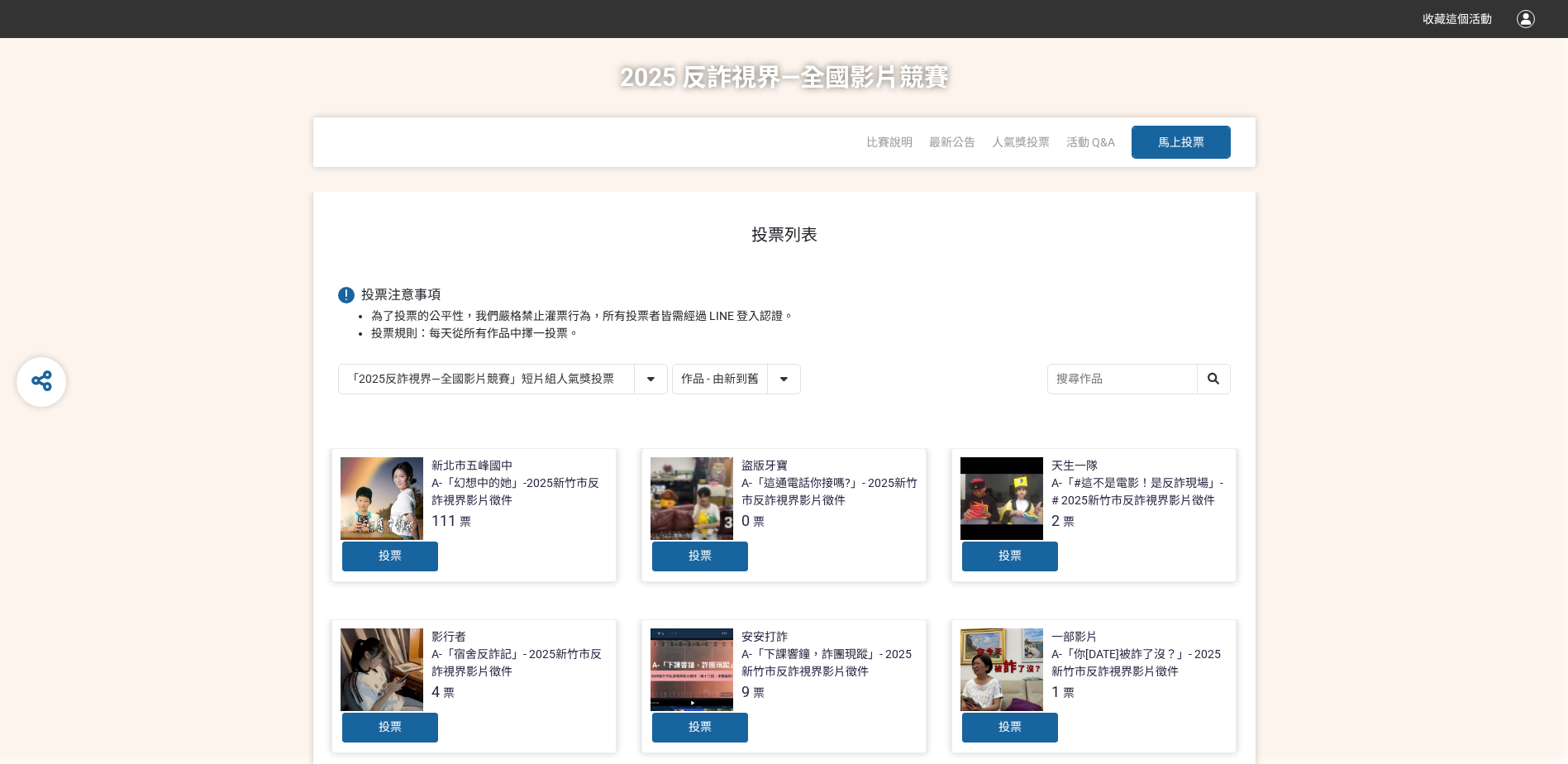
click at [419, 555] on div "投票" at bounding box center [390, 556] width 99 height 33
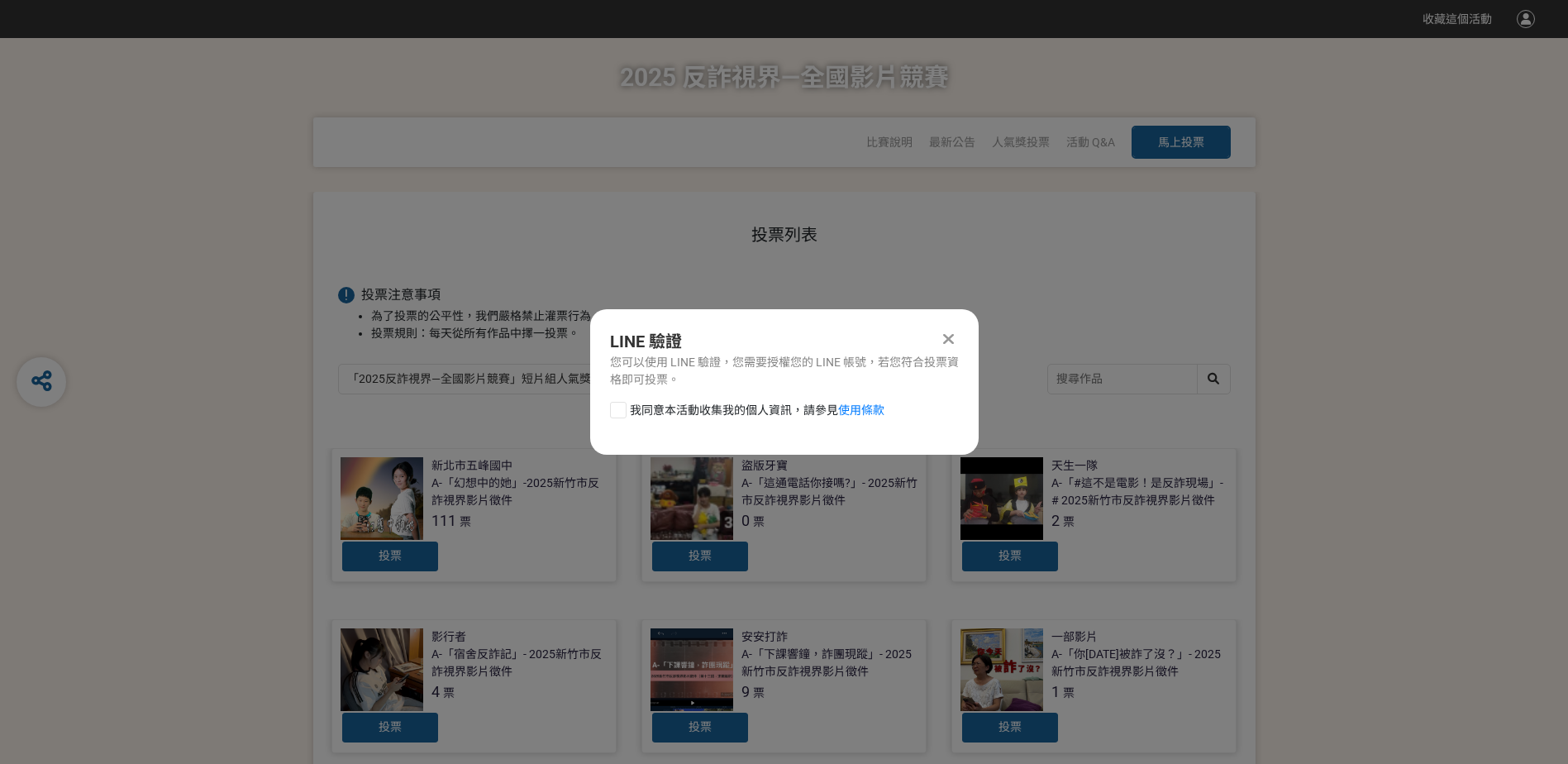
click at [637, 410] on span "我同意本活動收集我的個人資訊，請參見 使用條款" at bounding box center [757, 410] width 255 height 18
click at [621, 410] on input "我同意本活動收集我的個人資訊，請參見 使用條款" at bounding box center [615, 409] width 11 height 11
checkbox input "false"
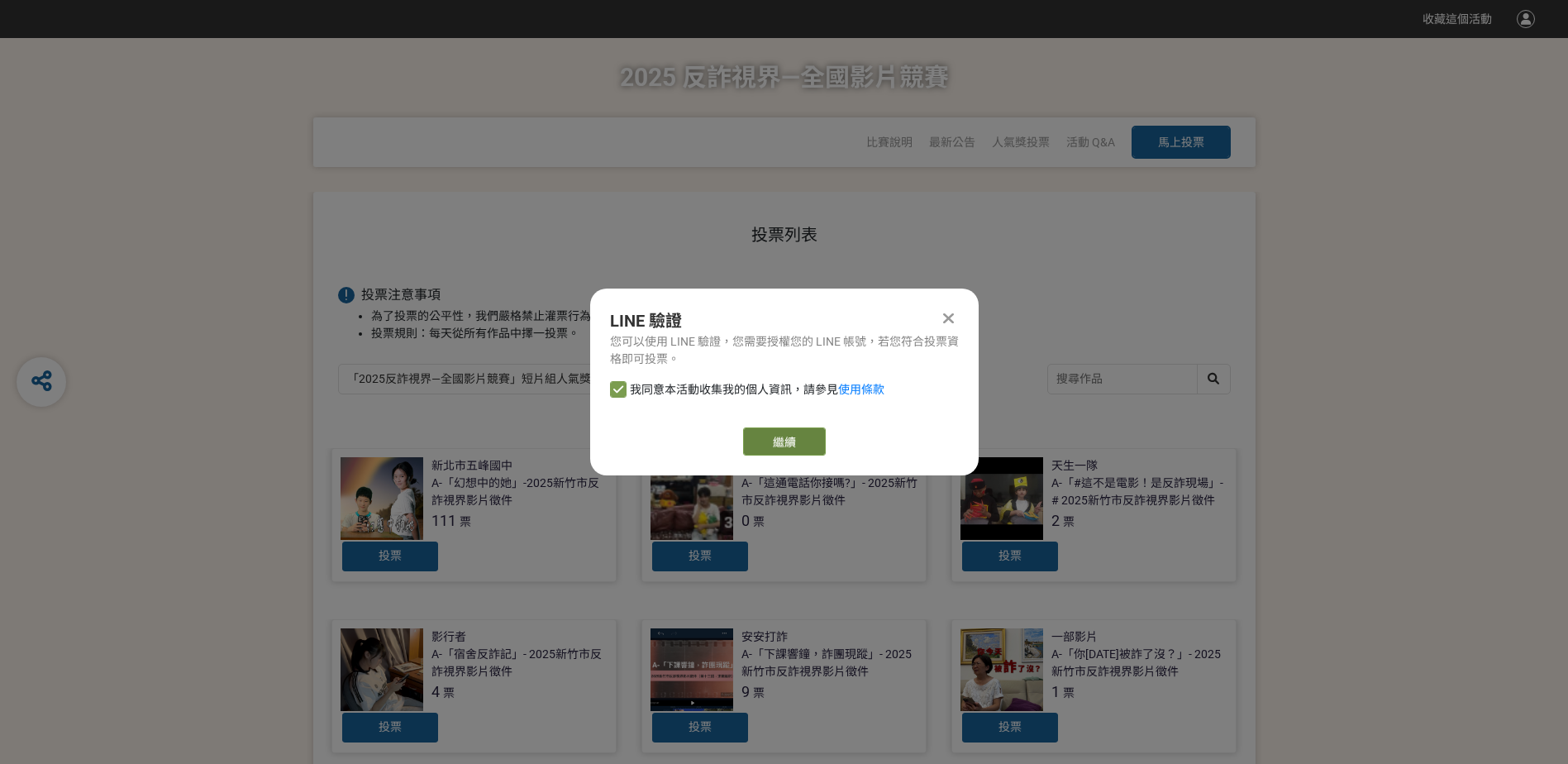
click at [791, 443] on button "繼續" at bounding box center [784, 442] width 83 height 29
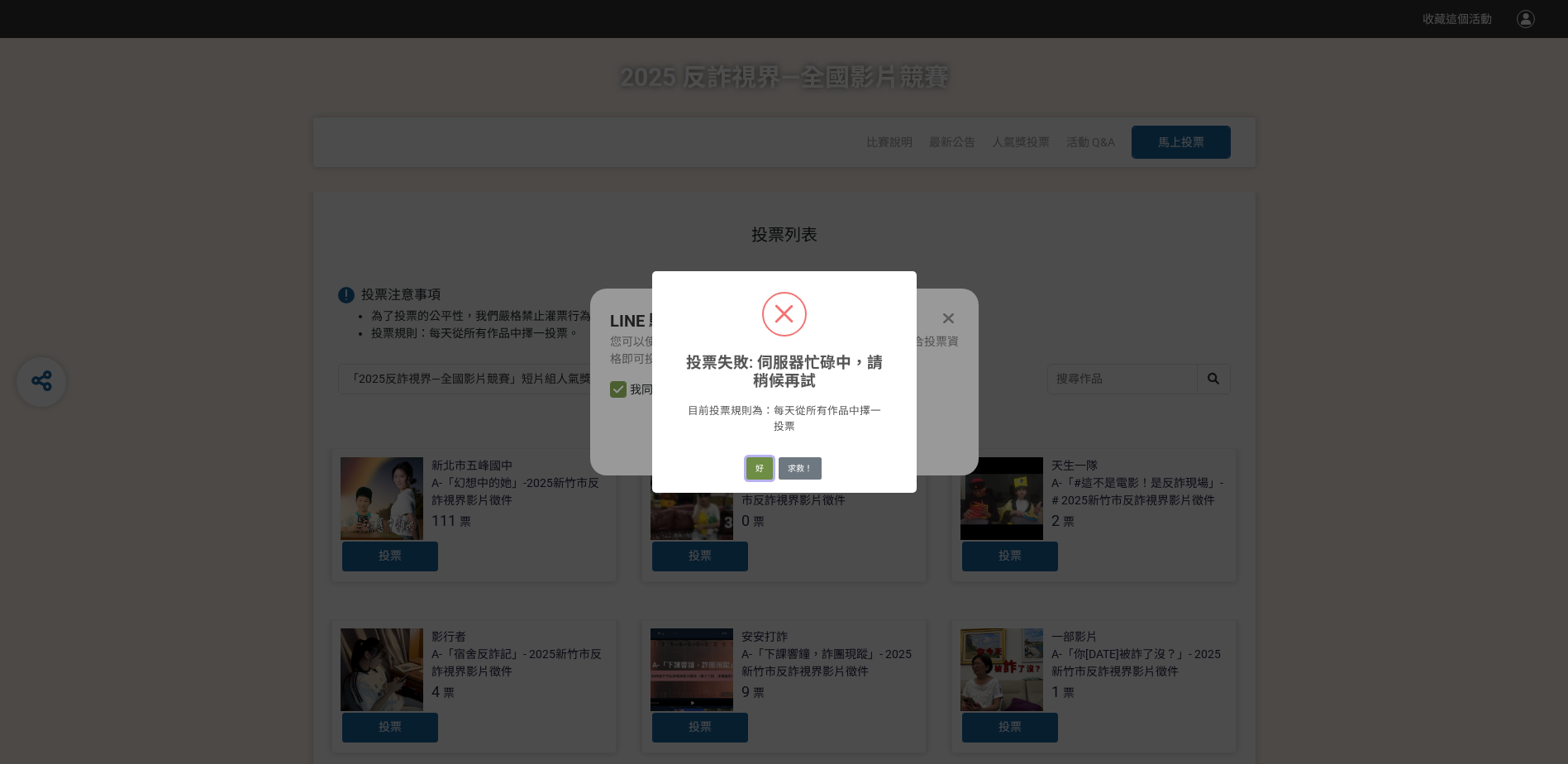
click at [766, 467] on button "好" at bounding box center [760, 469] width 27 height 23
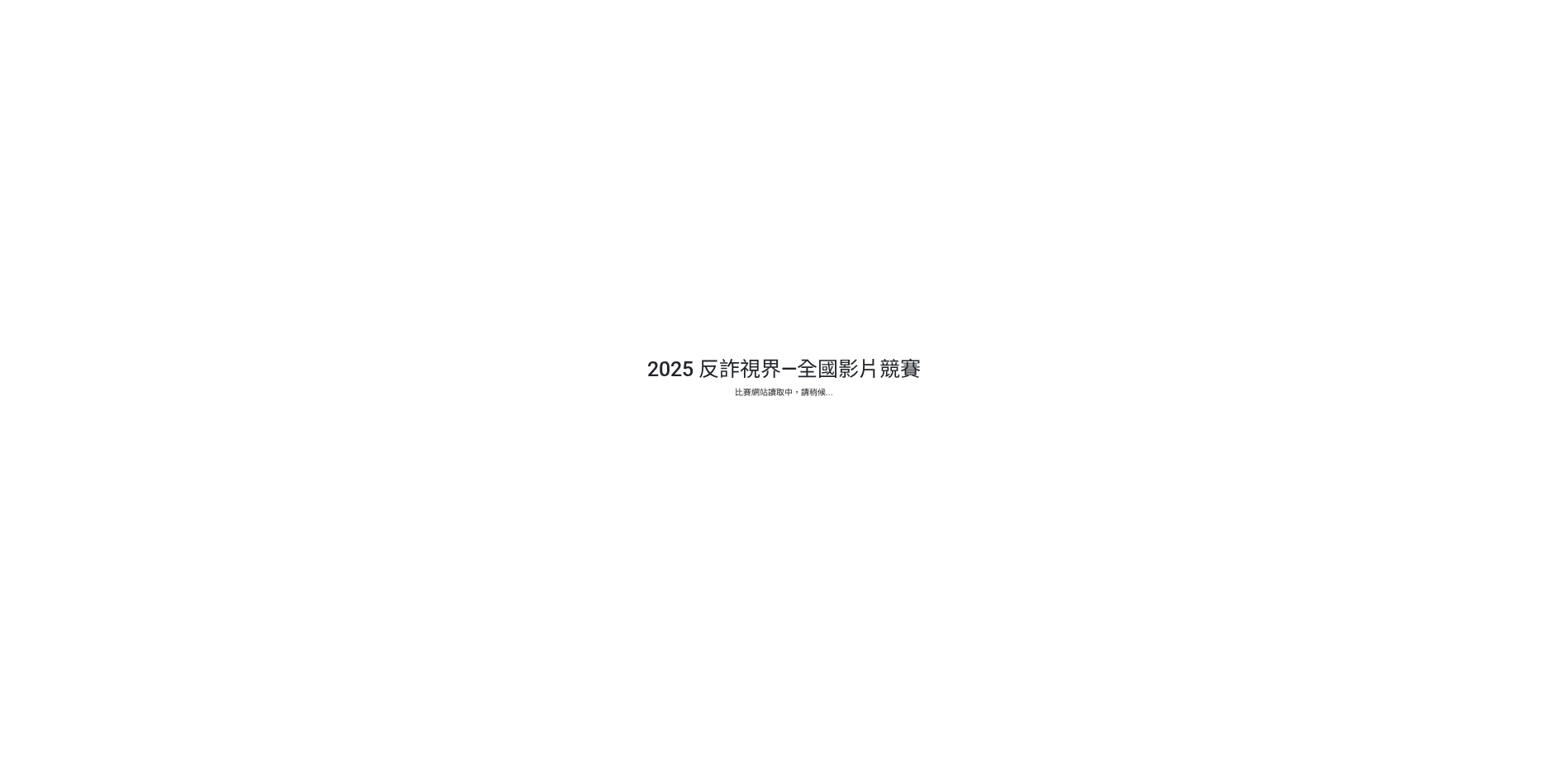
select select "13146"
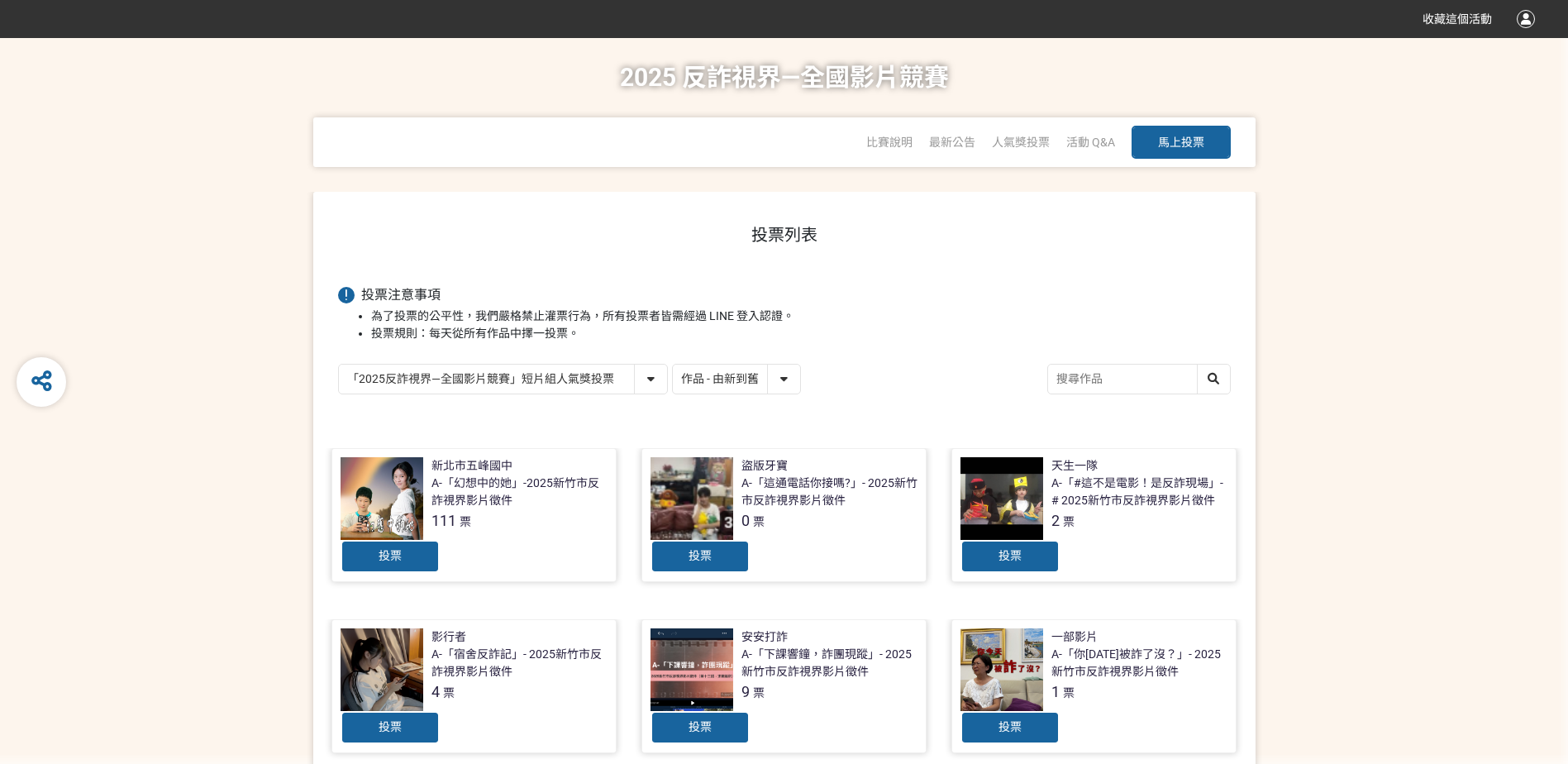
click at [389, 559] on span "投票" at bounding box center [390, 555] width 23 height 13
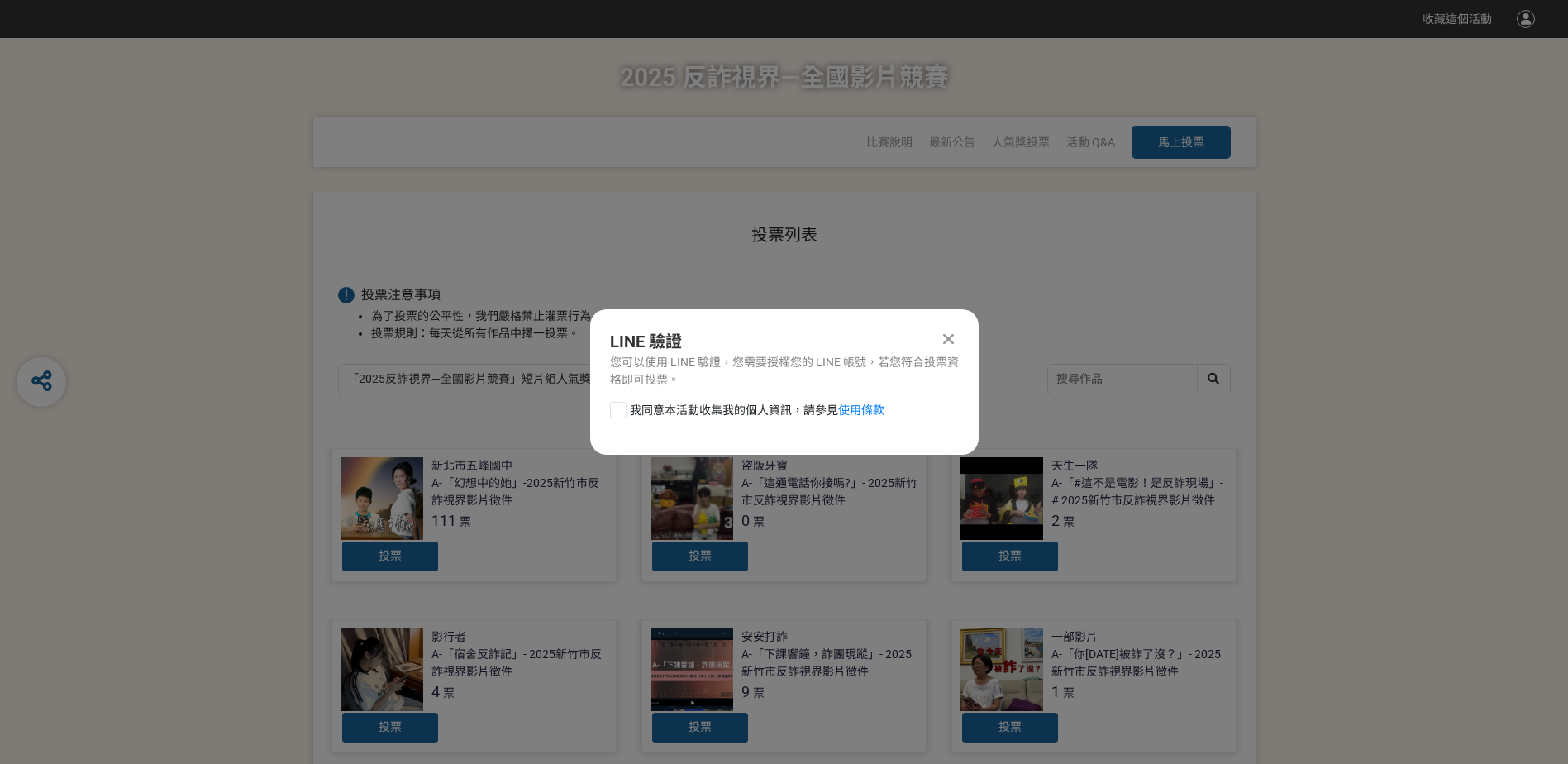
click at [664, 403] on span "我同意本活動收集我的個人資訊，請參見 使用條款" at bounding box center [757, 410] width 255 height 18
click at [621, 404] on input "我同意本活動收集我的個人資訊，請參見 使用條款" at bounding box center [615, 409] width 11 height 11
checkbox input "false"
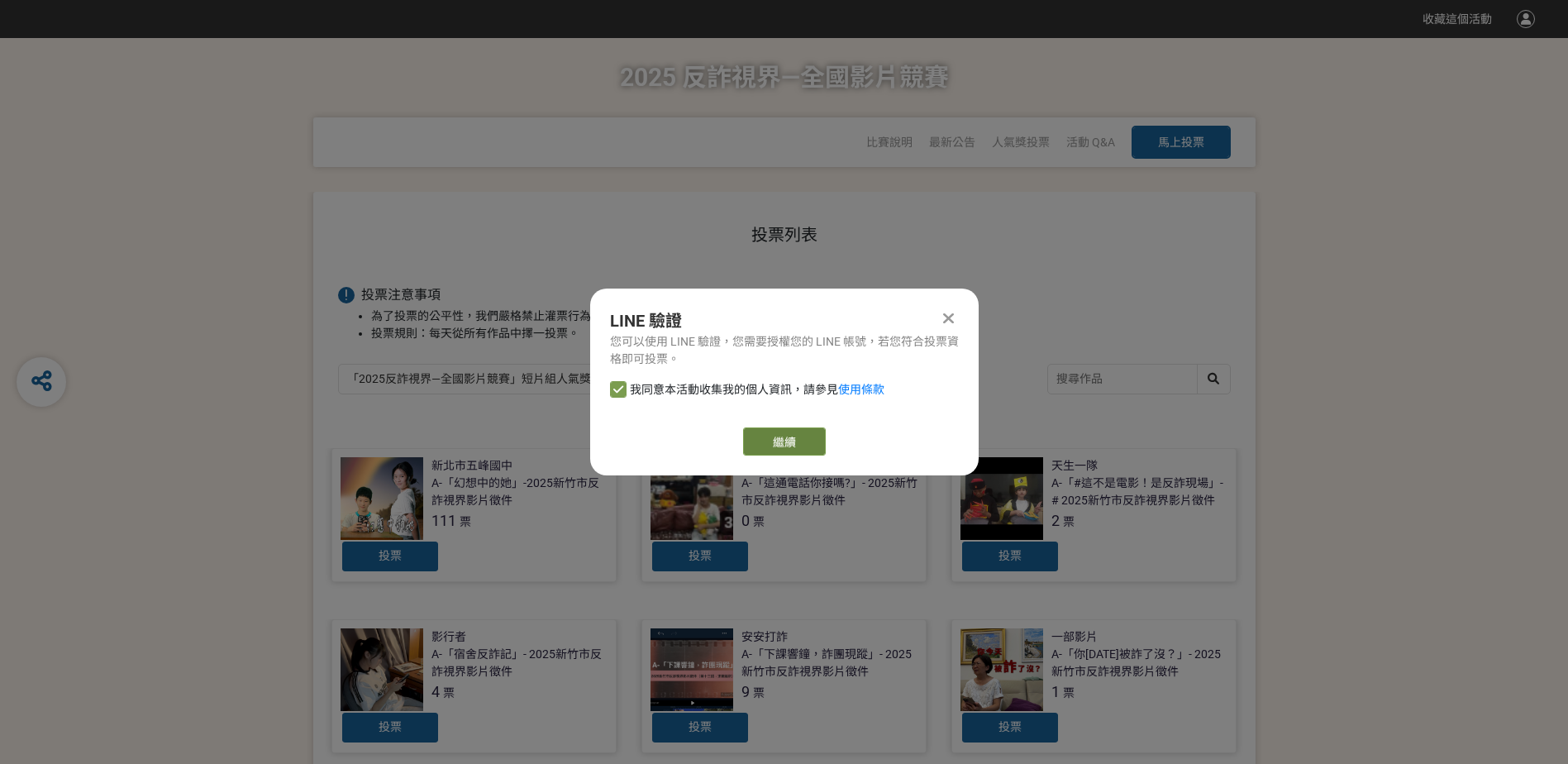
click at [774, 434] on button "繼續" at bounding box center [784, 442] width 83 height 29
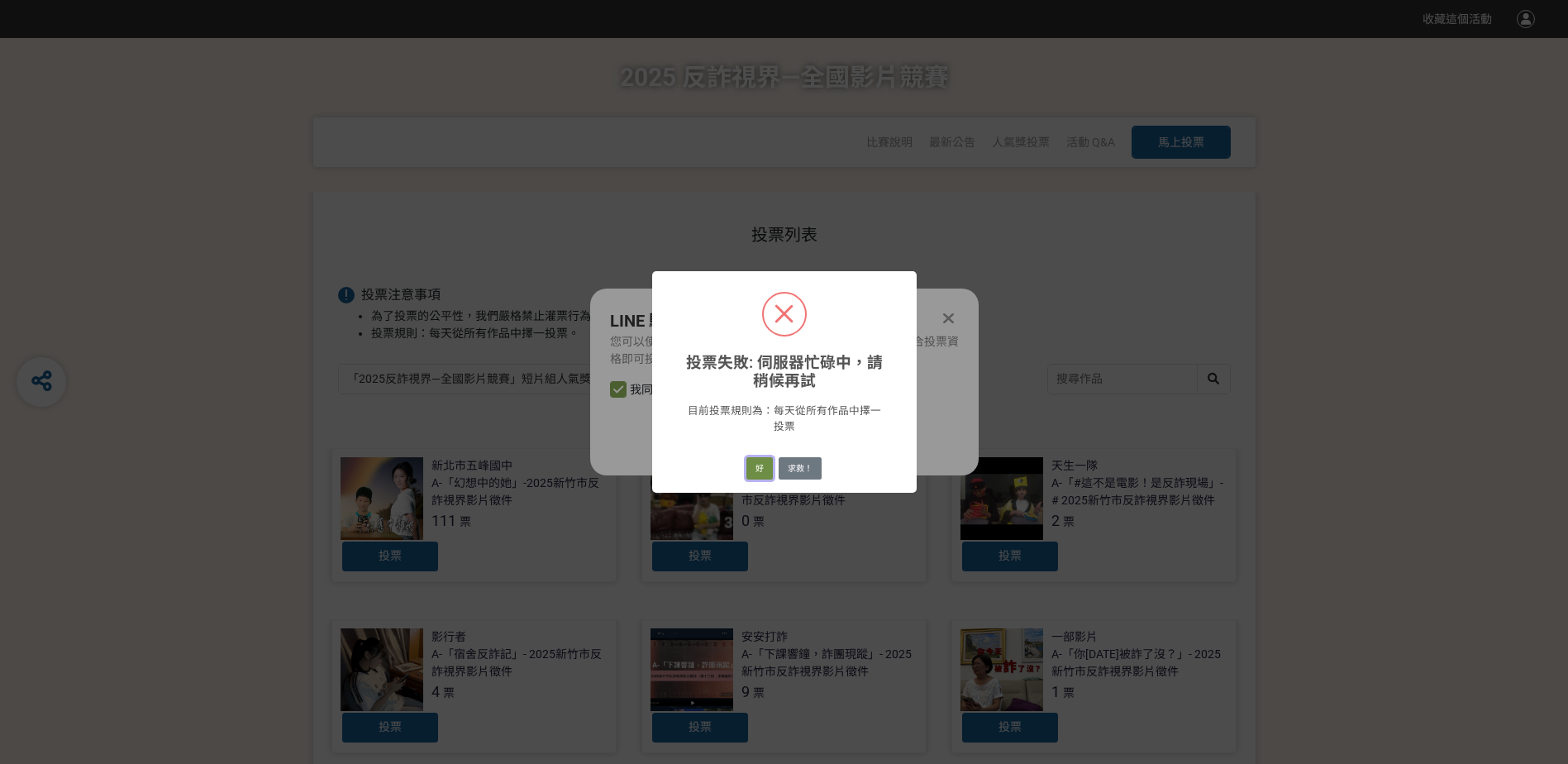
click at [761, 475] on button "好" at bounding box center [760, 469] width 27 height 23
